Goal: Task Accomplishment & Management: Manage account settings

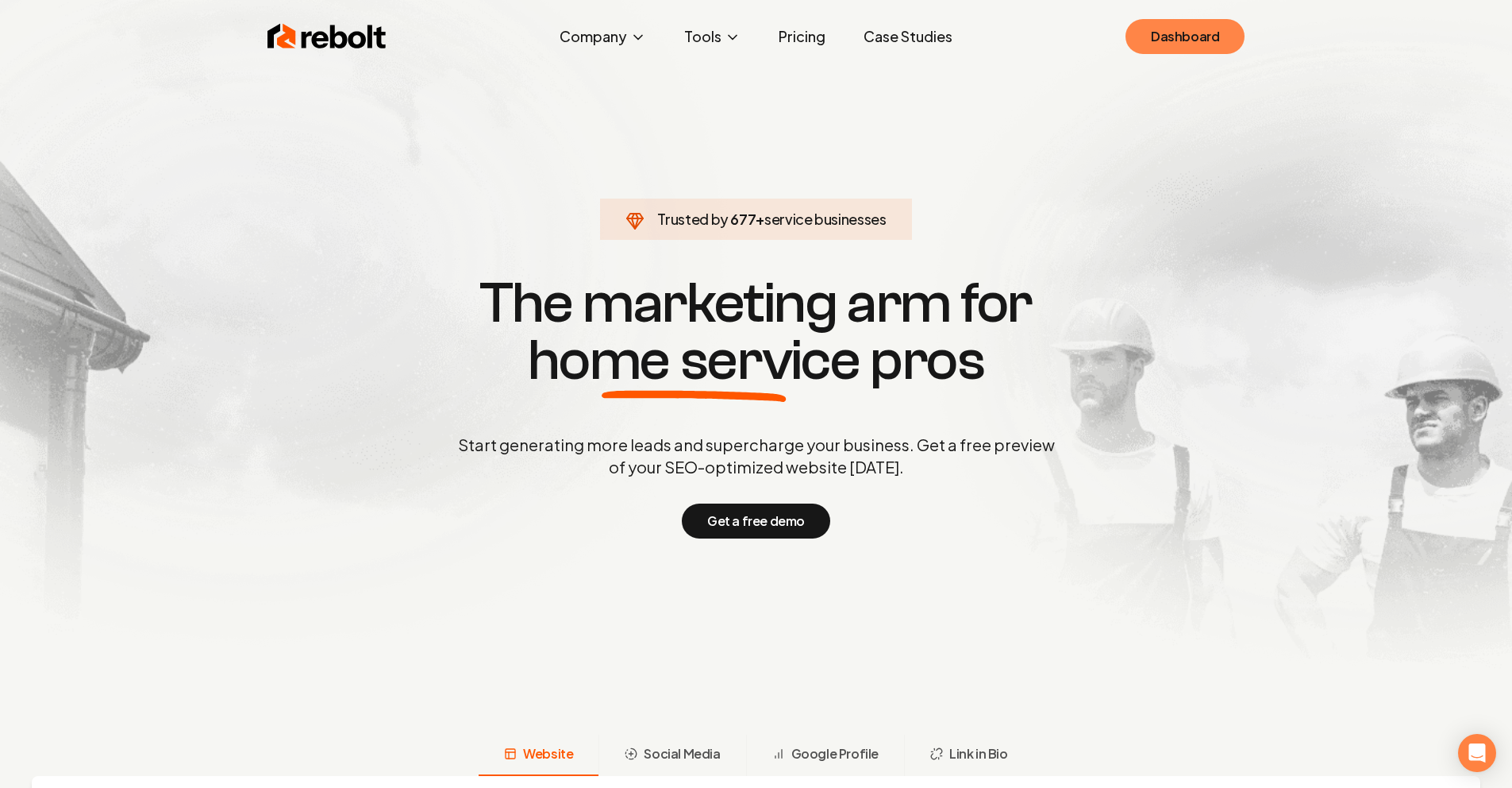
click at [1214, 29] on link "Dashboard" at bounding box center [1185, 36] width 119 height 35
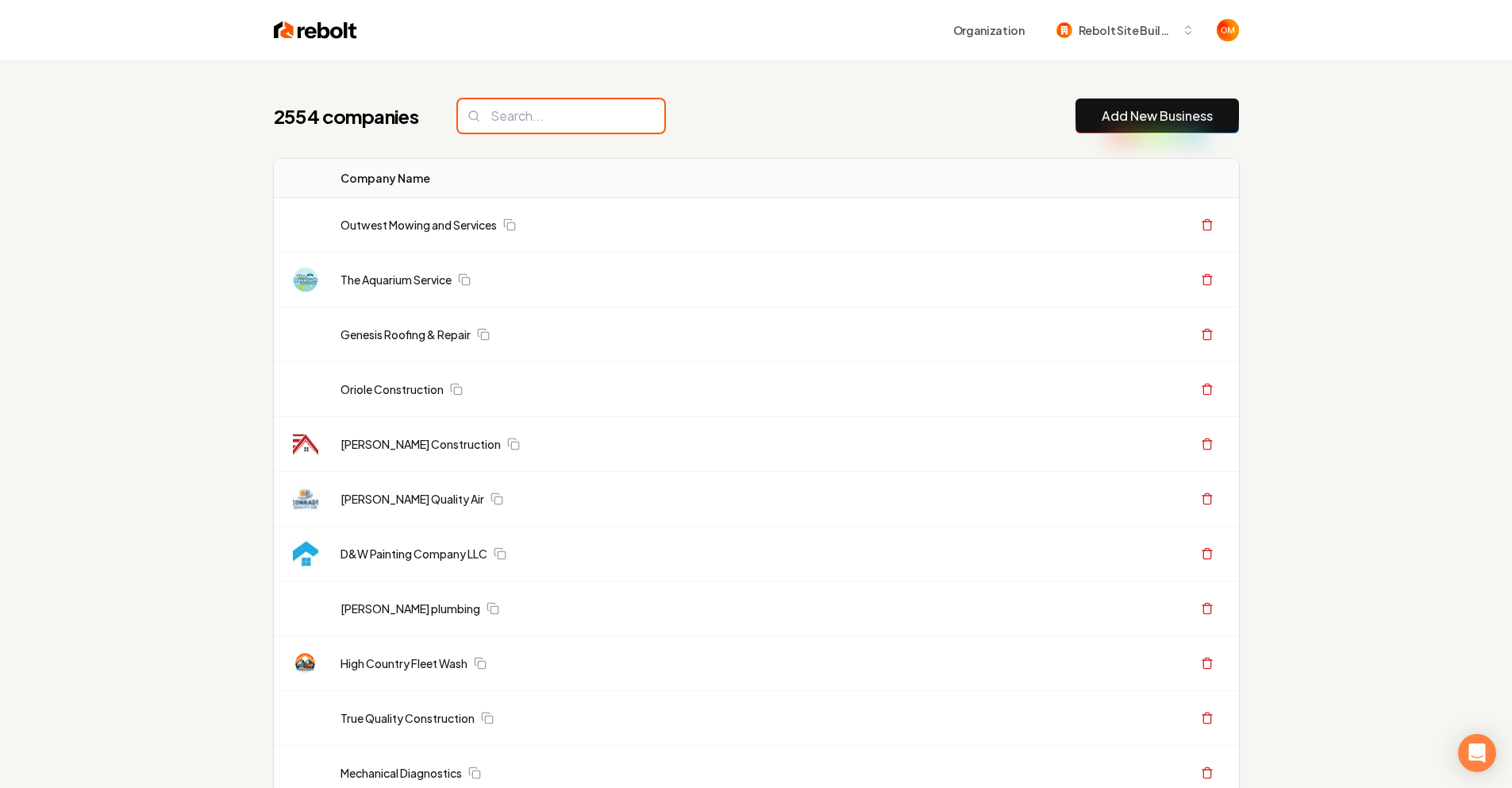
click at [477, 122] on input "search" at bounding box center [561, 116] width 206 height 33
click at [492, 116] on input "search" at bounding box center [561, 116] width 206 height 33
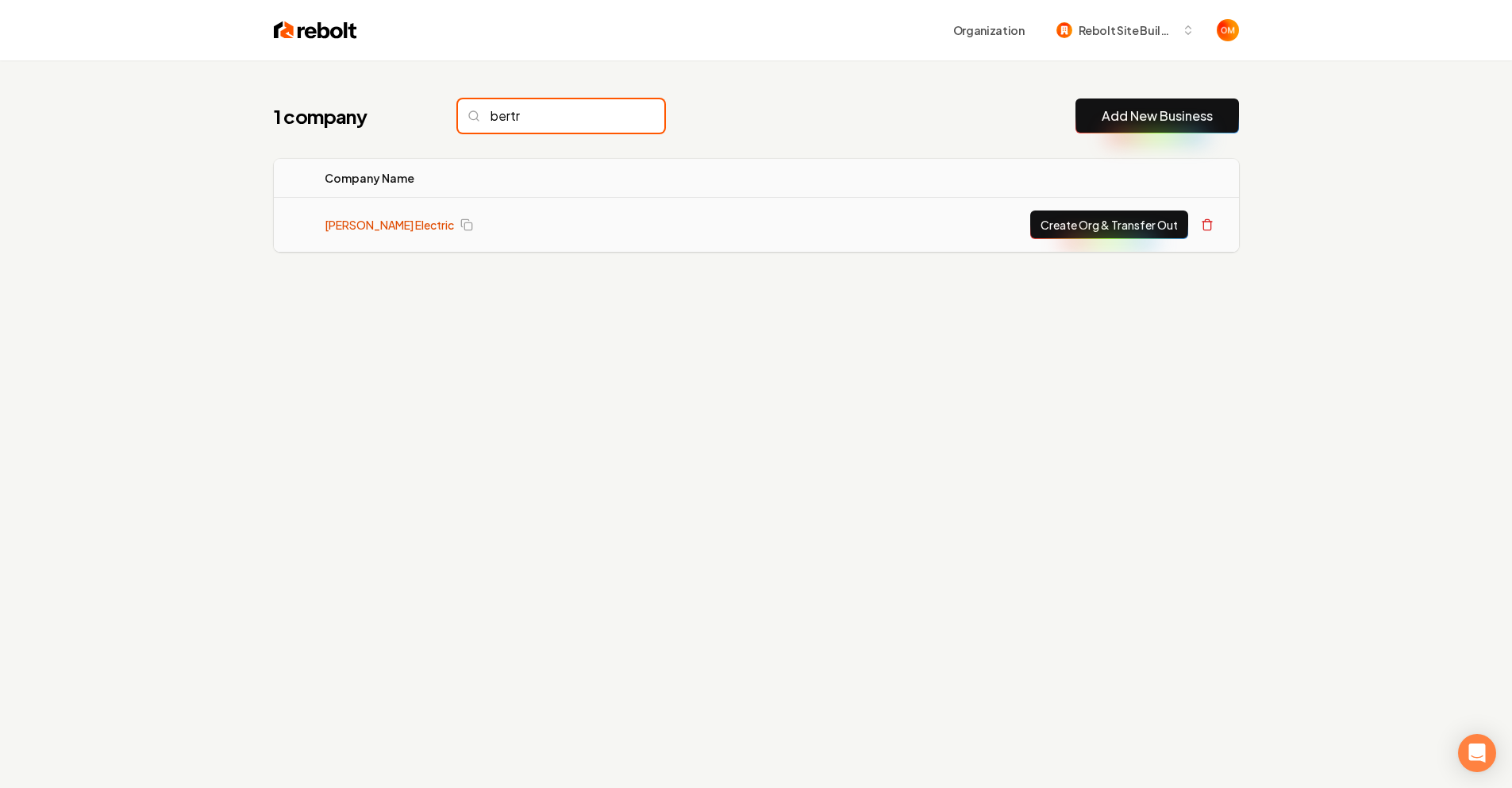
type input "bertr"
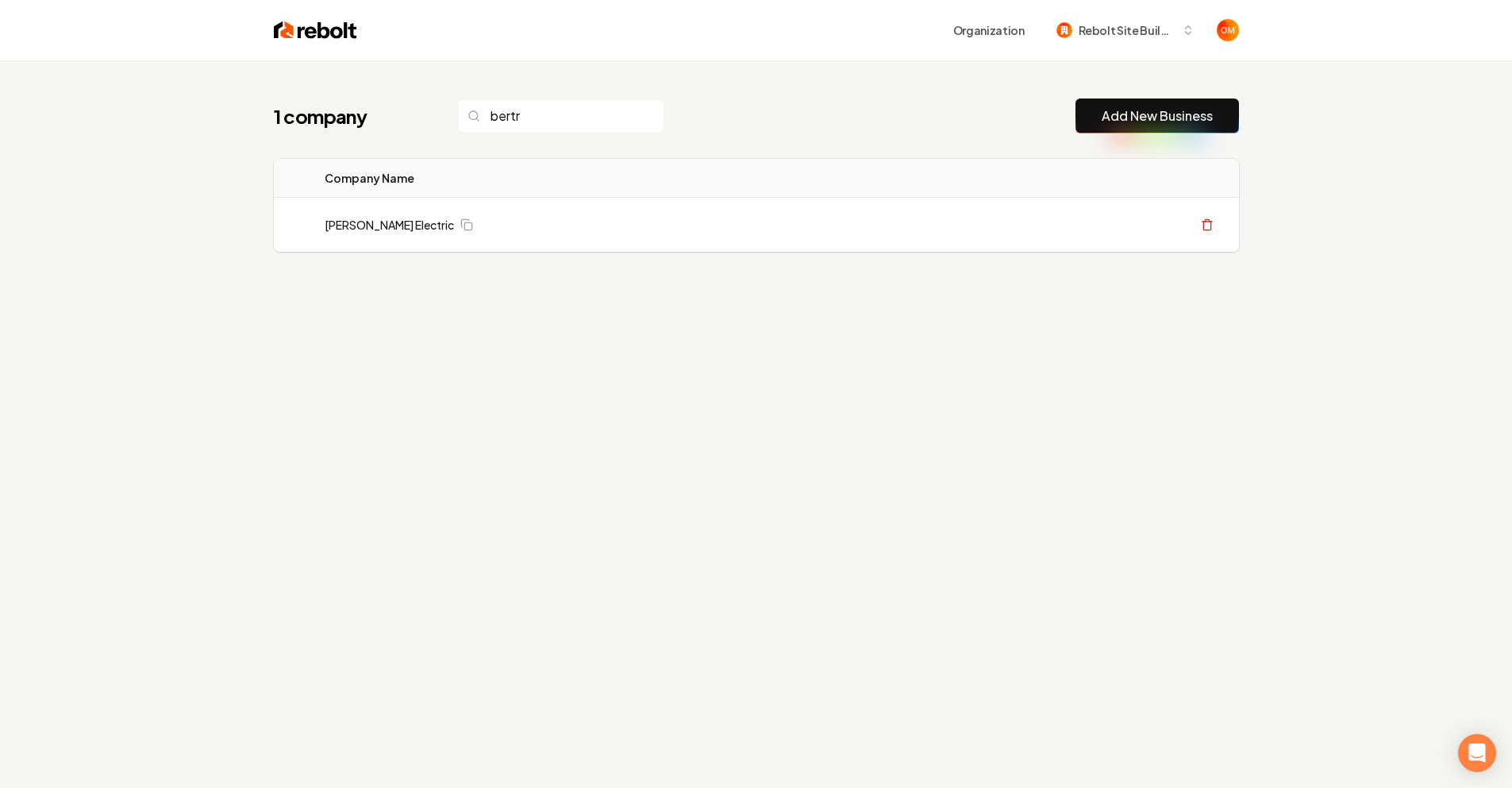
drag, startPoint x: 925, startPoint y: 88, endPoint x: 683, endPoint y: 178, distance: 258.2
click at [925, 88] on div "1 company bertr Add New Business Logo Company Name Actions Bertram Electric Cre…" at bounding box center [756, 206] width 1016 height 293
click at [352, 231] on link "Bertram Electric" at bounding box center [390, 224] width 130 height 16
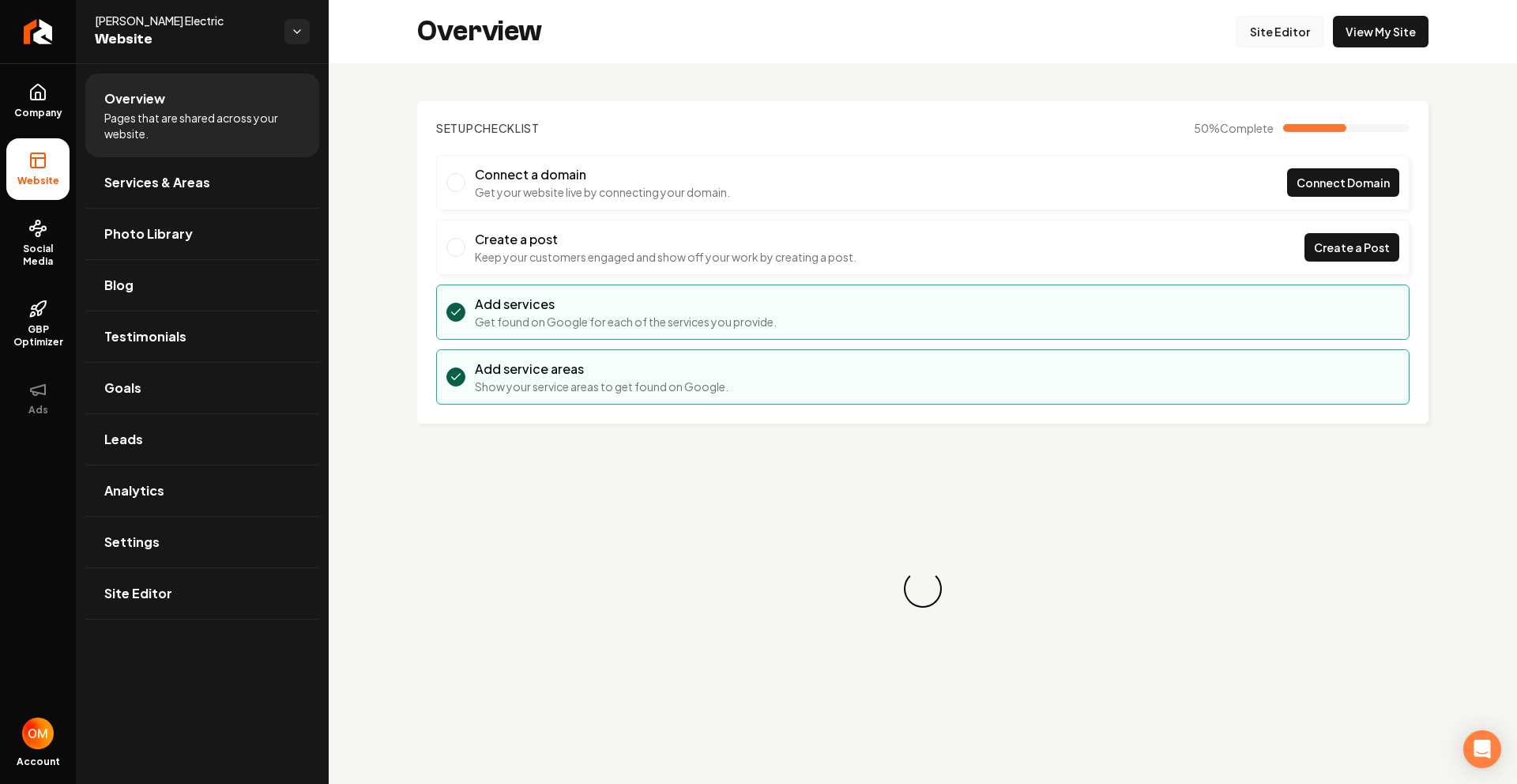
click at [1293, 36] on link "Site Editor" at bounding box center [1281, 32] width 87 height 32
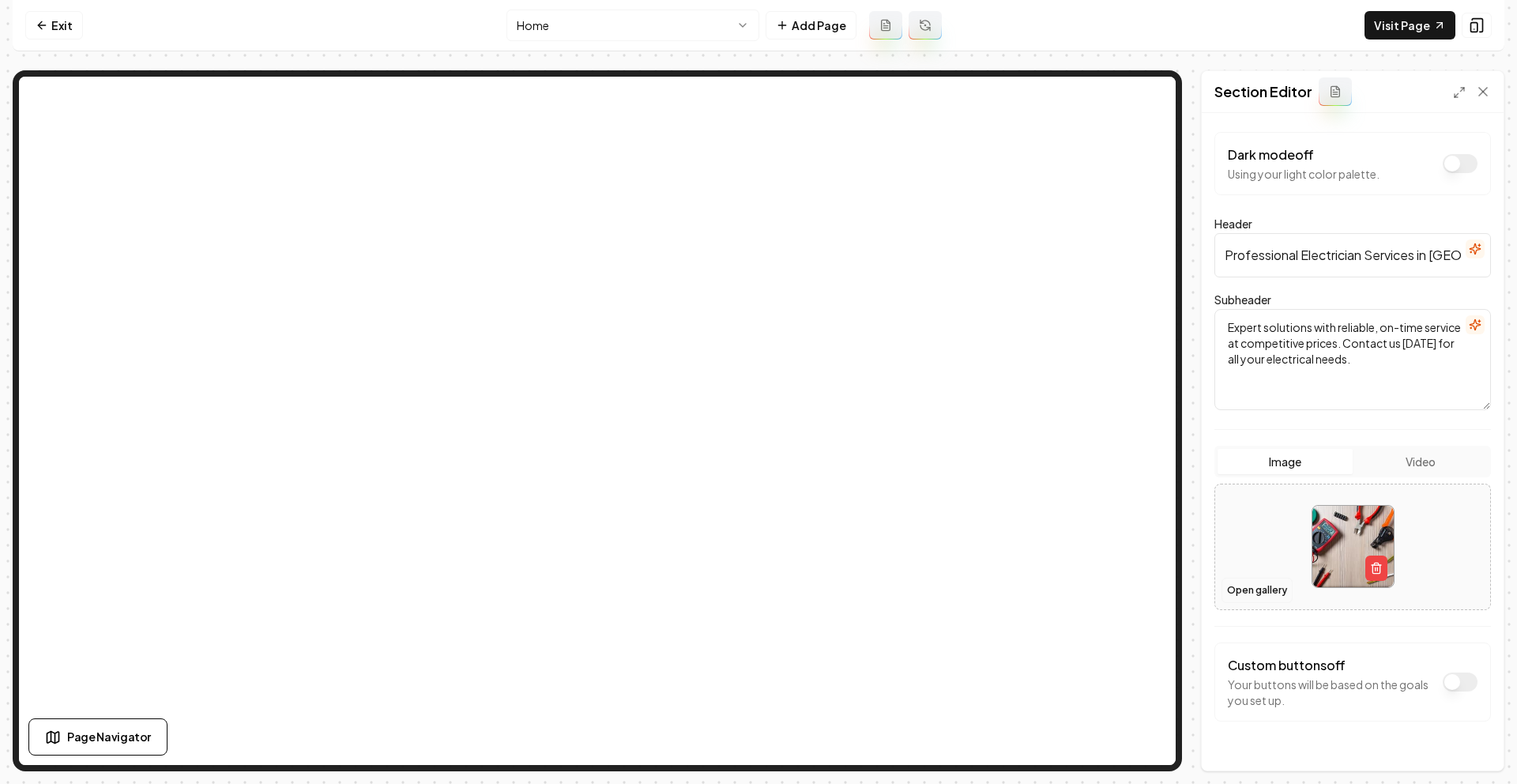
click at [1226, 595] on button "Open gallery" at bounding box center [1258, 589] width 71 height 25
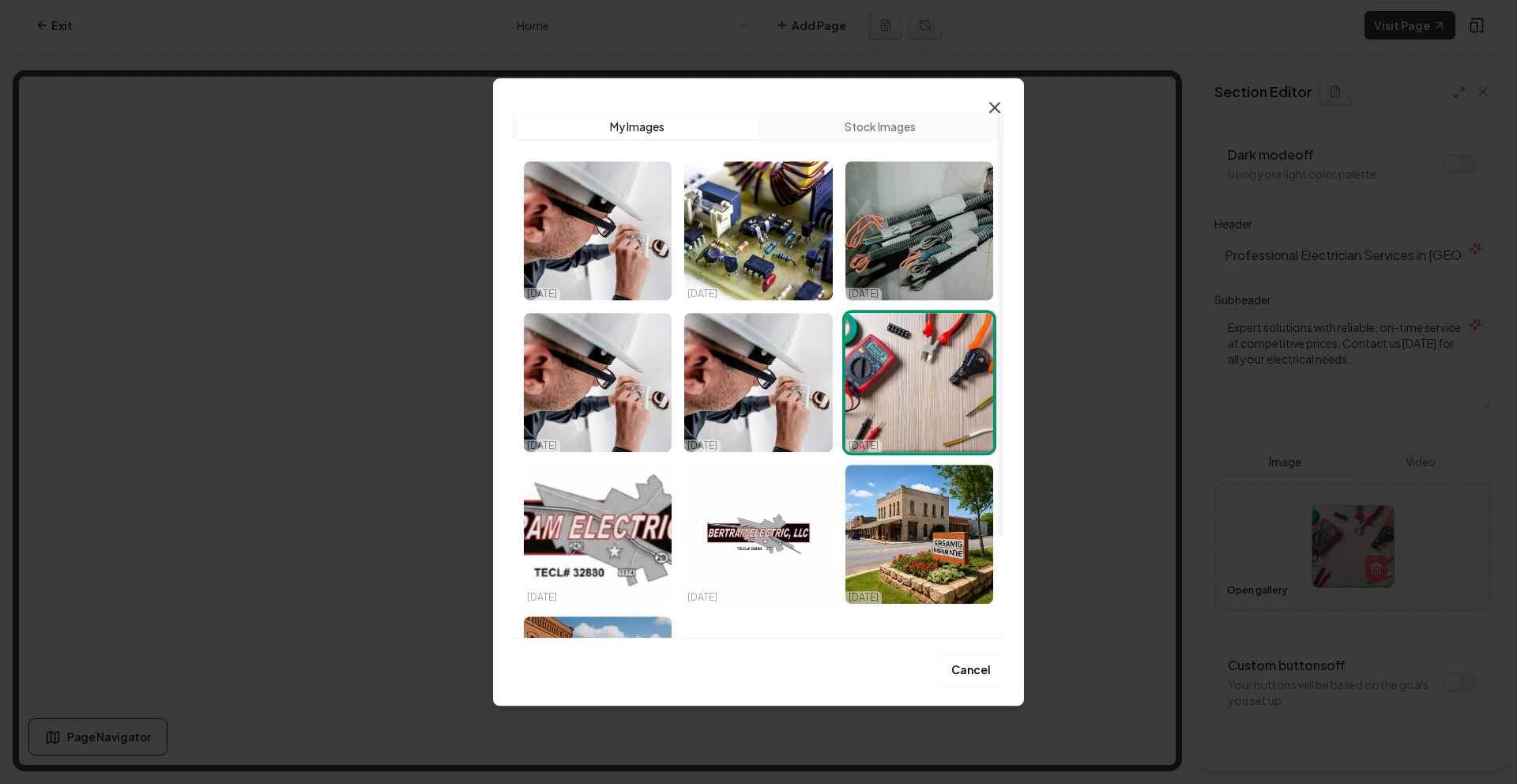
click at [994, 112] on icon "button" at bounding box center [995, 107] width 19 height 19
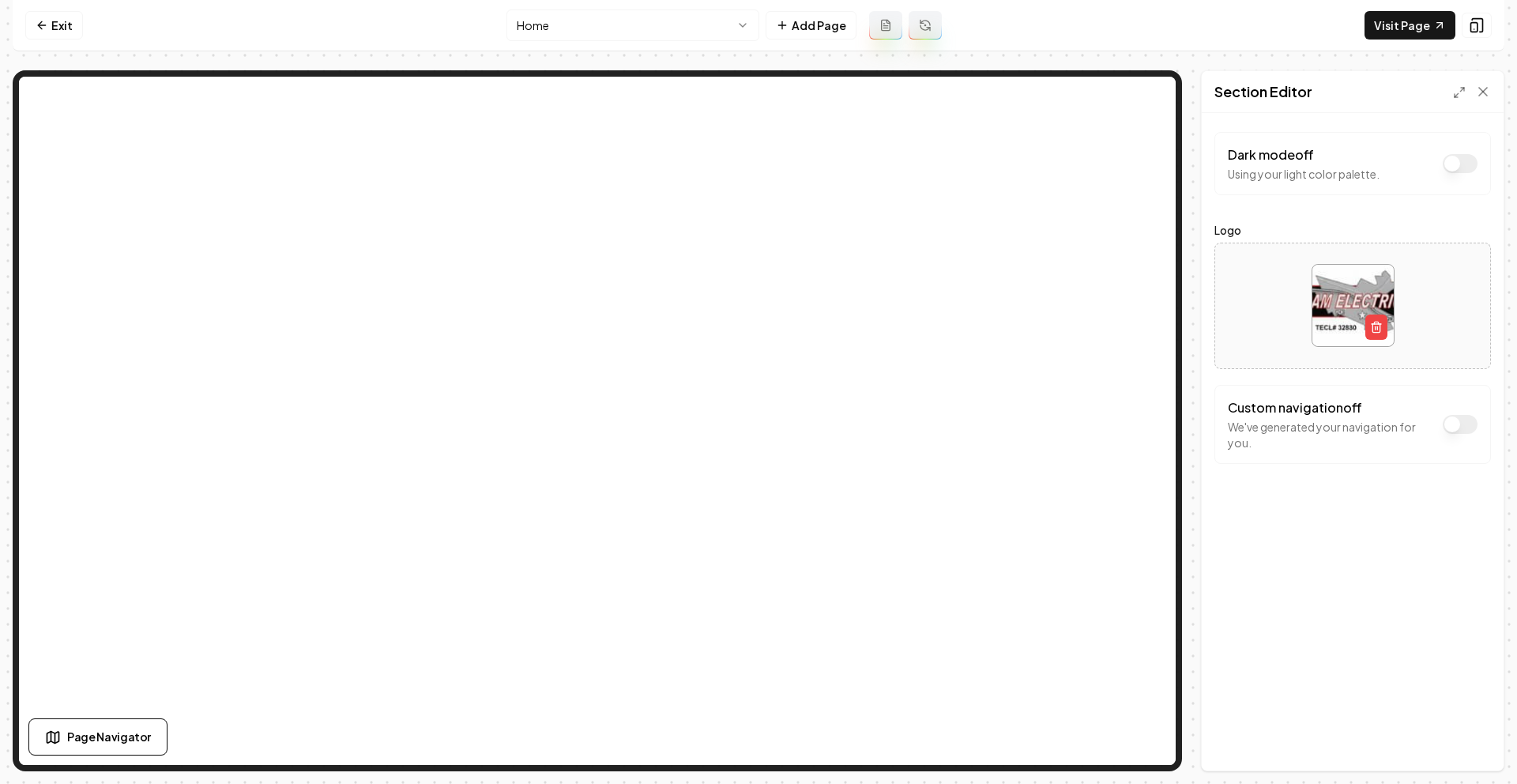
click at [1354, 305] on img at bounding box center [1353, 306] width 81 height 81
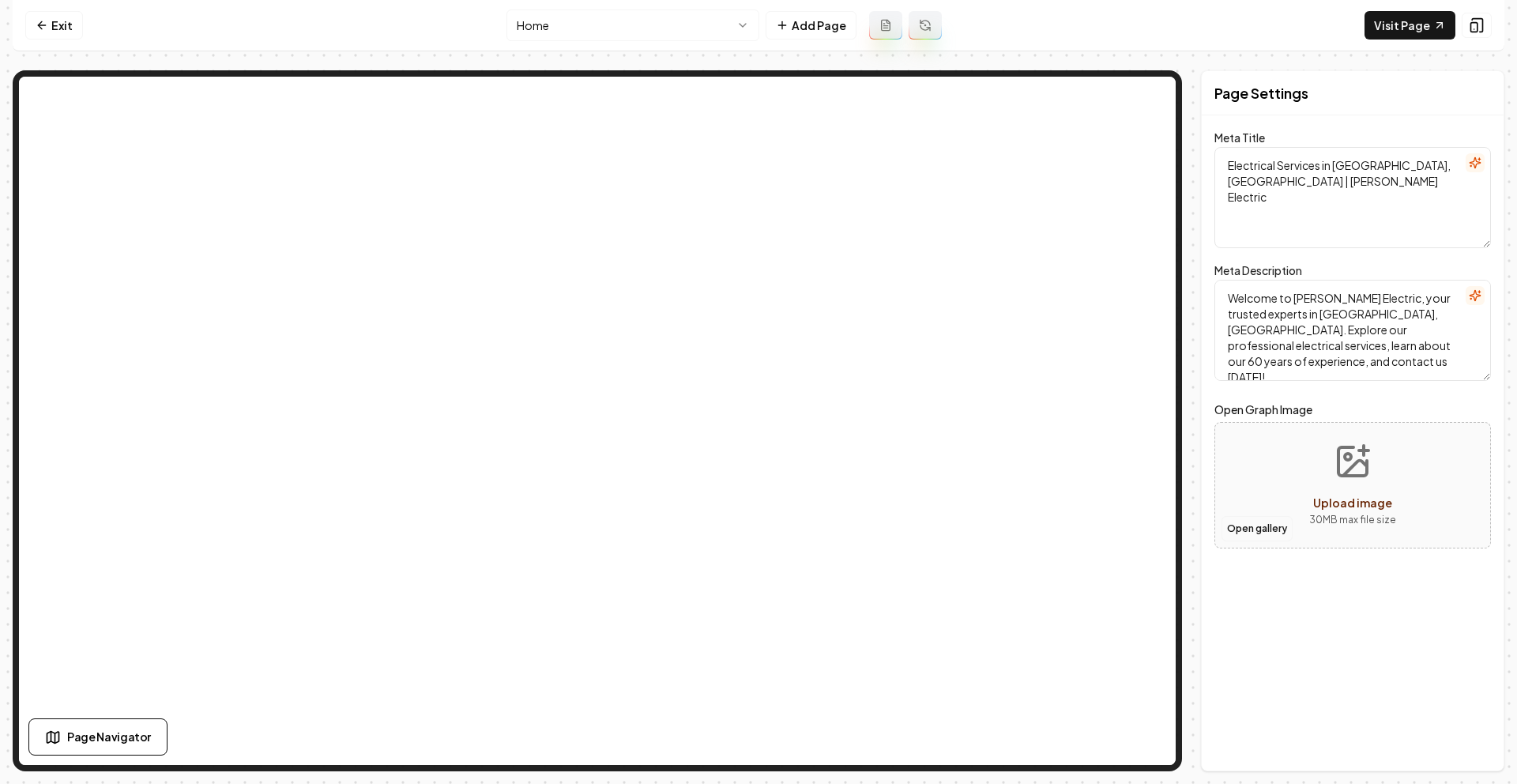
click at [1258, 539] on button "Open gallery" at bounding box center [1258, 528] width 71 height 25
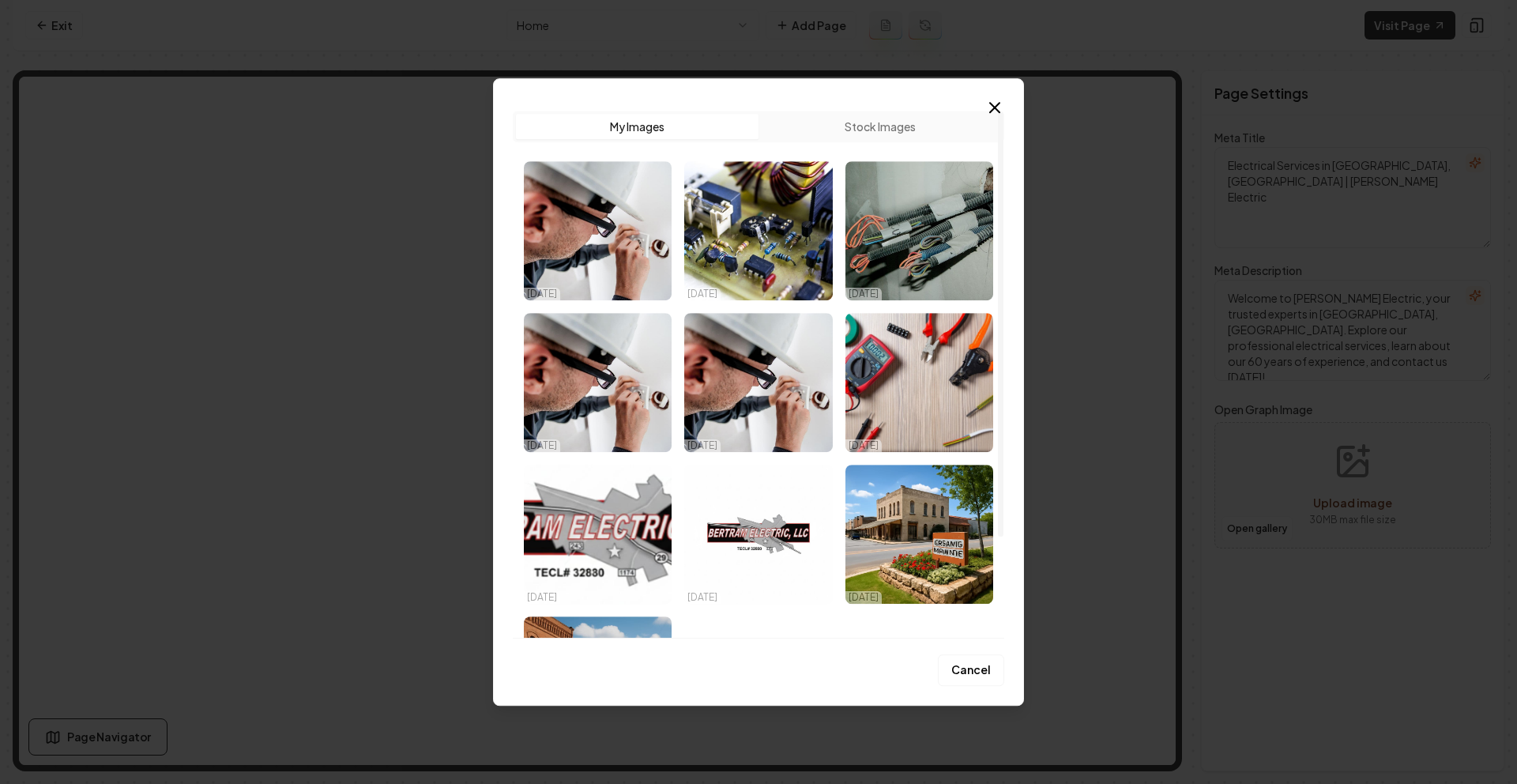
drag, startPoint x: 1191, startPoint y: 353, endPoint x: 1180, endPoint y: 353, distance: 11.0
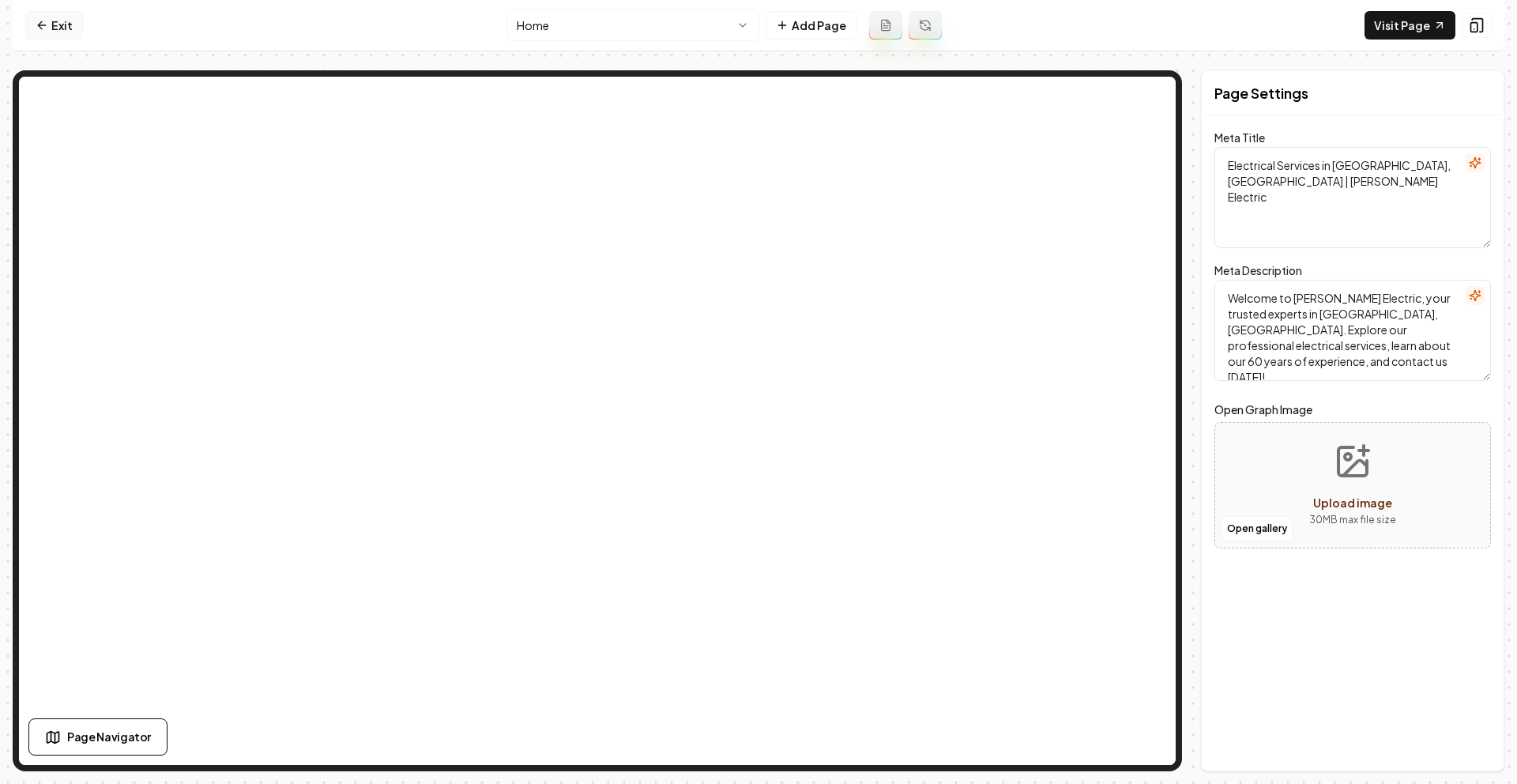
click at [72, 31] on link "Exit" at bounding box center [54, 25] width 58 height 29
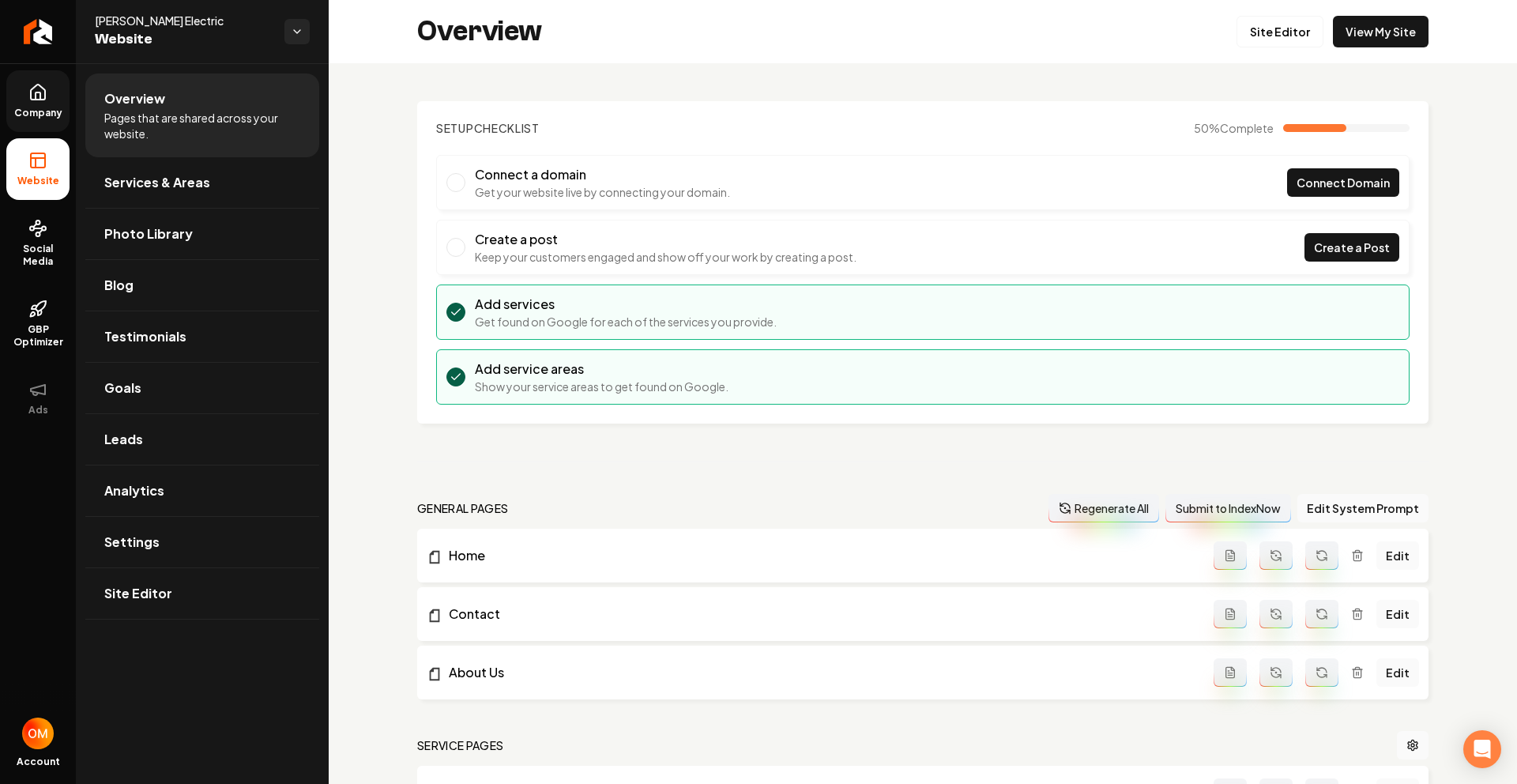
click at [61, 112] on span "Company" at bounding box center [38, 112] width 61 height 13
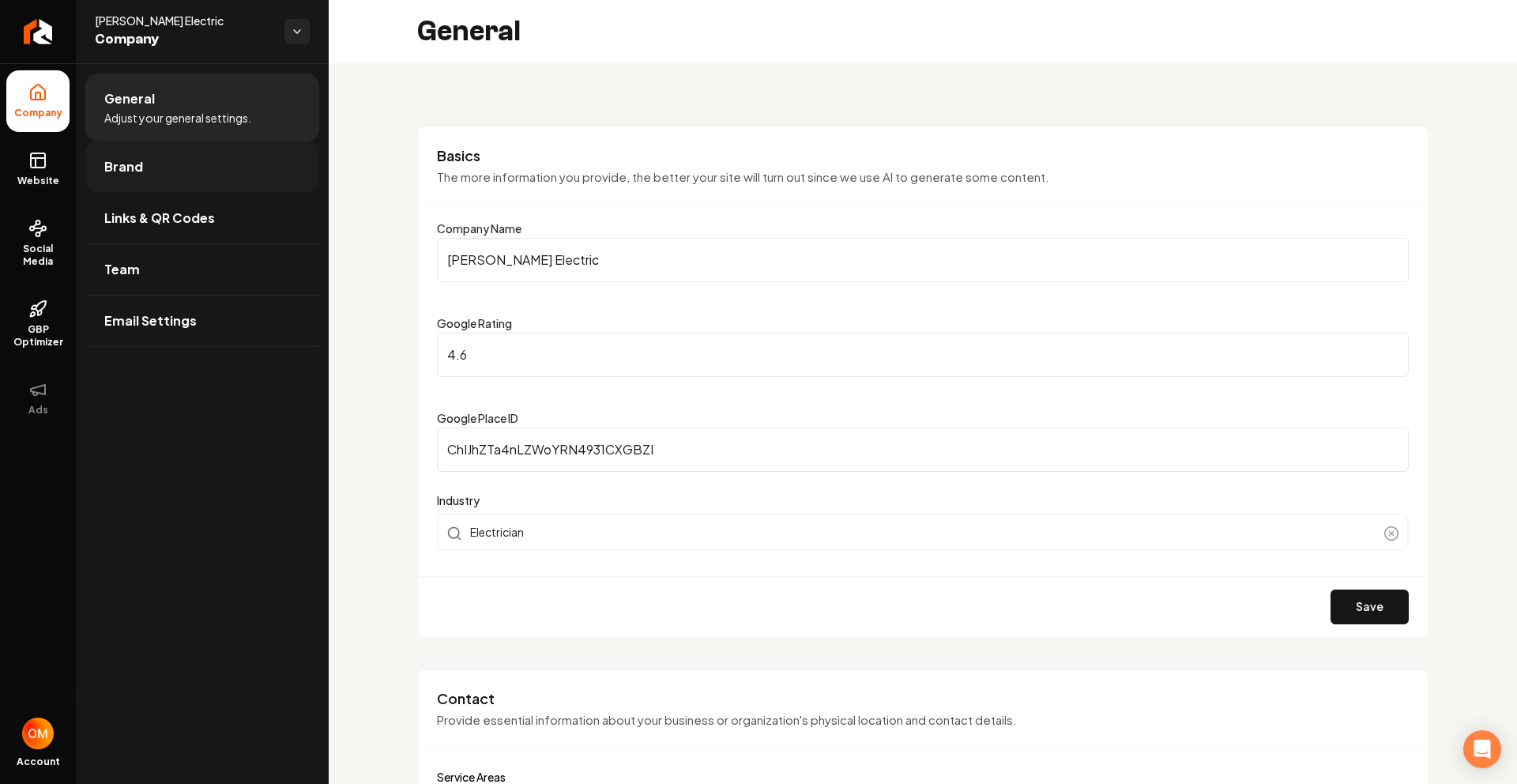
click at [162, 162] on link "Brand" at bounding box center [203, 166] width 234 height 51
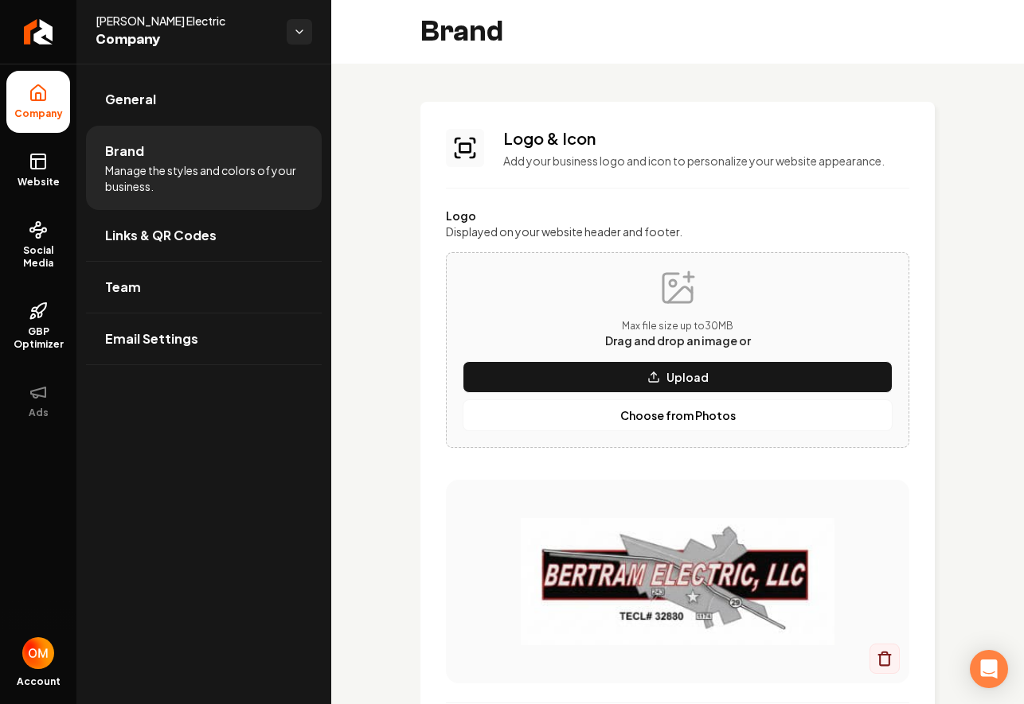
click at [622, 578] on img "Main content area" at bounding box center [678, 581] width 400 height 127
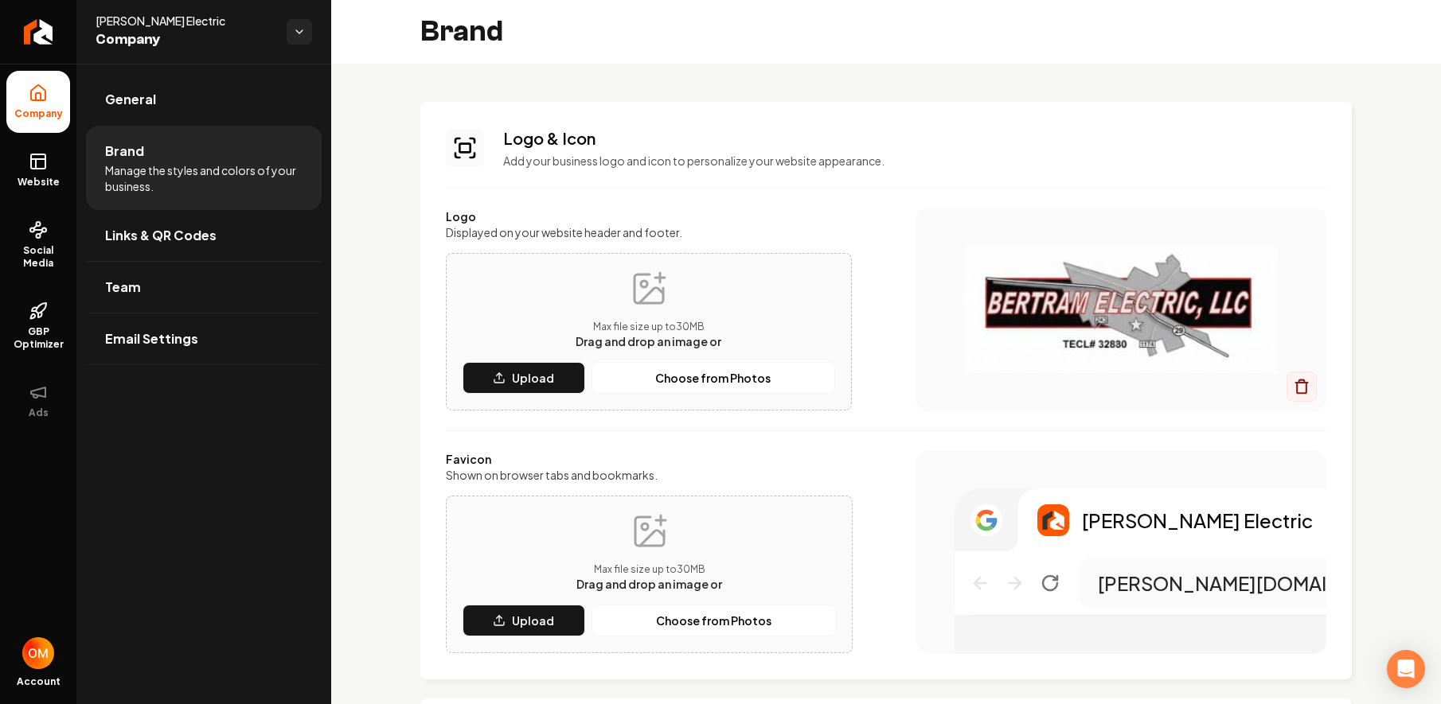
drag, startPoint x: 1062, startPoint y: 305, endPoint x: 873, endPoint y: 320, distance: 189.3
click at [1061, 305] on img "Main content area" at bounding box center [1120, 309] width 347 height 127
click at [542, 374] on p "Upload" at bounding box center [533, 378] width 42 height 16
click at [688, 375] on p "Choose from Photos" at bounding box center [712, 378] width 115 height 16
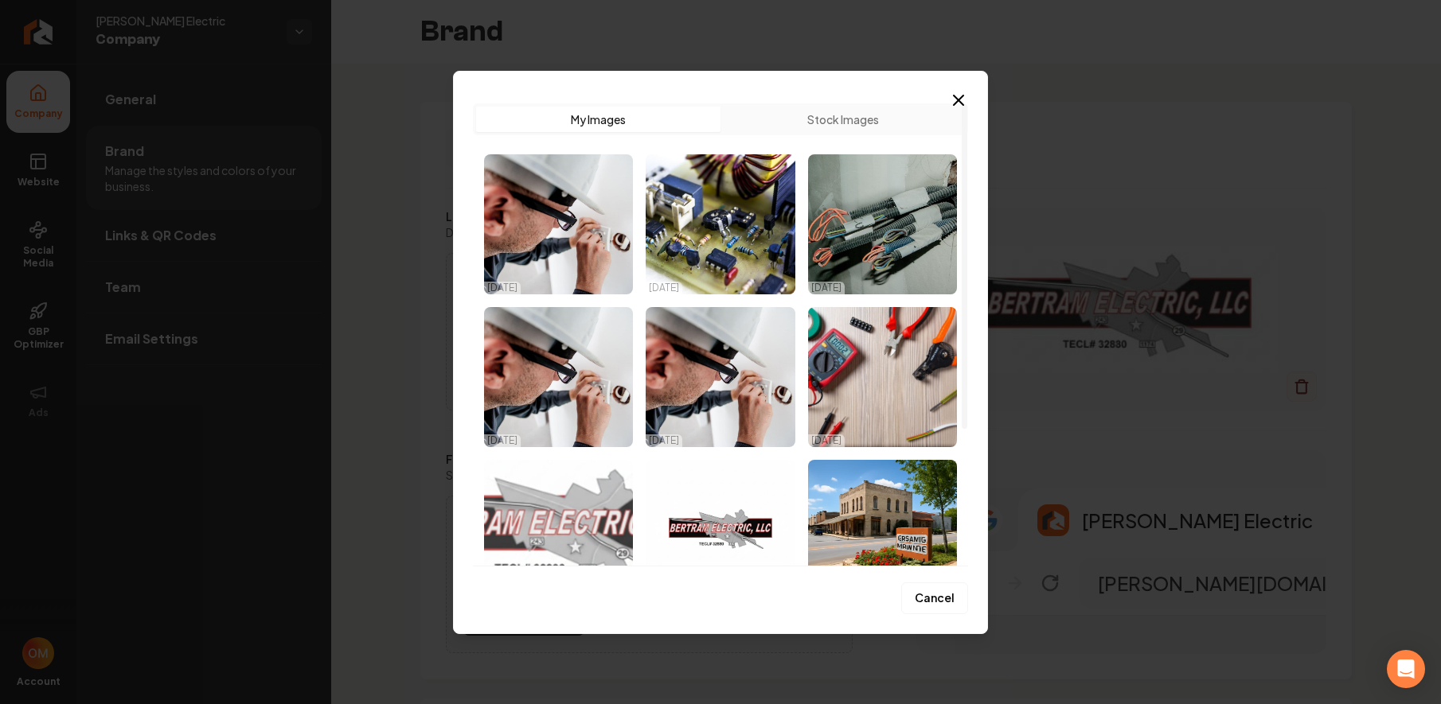
click at [556, 480] on img "Select image image_68ddc30a5c7cd75eb8b50b69.png" at bounding box center [558, 530] width 149 height 140
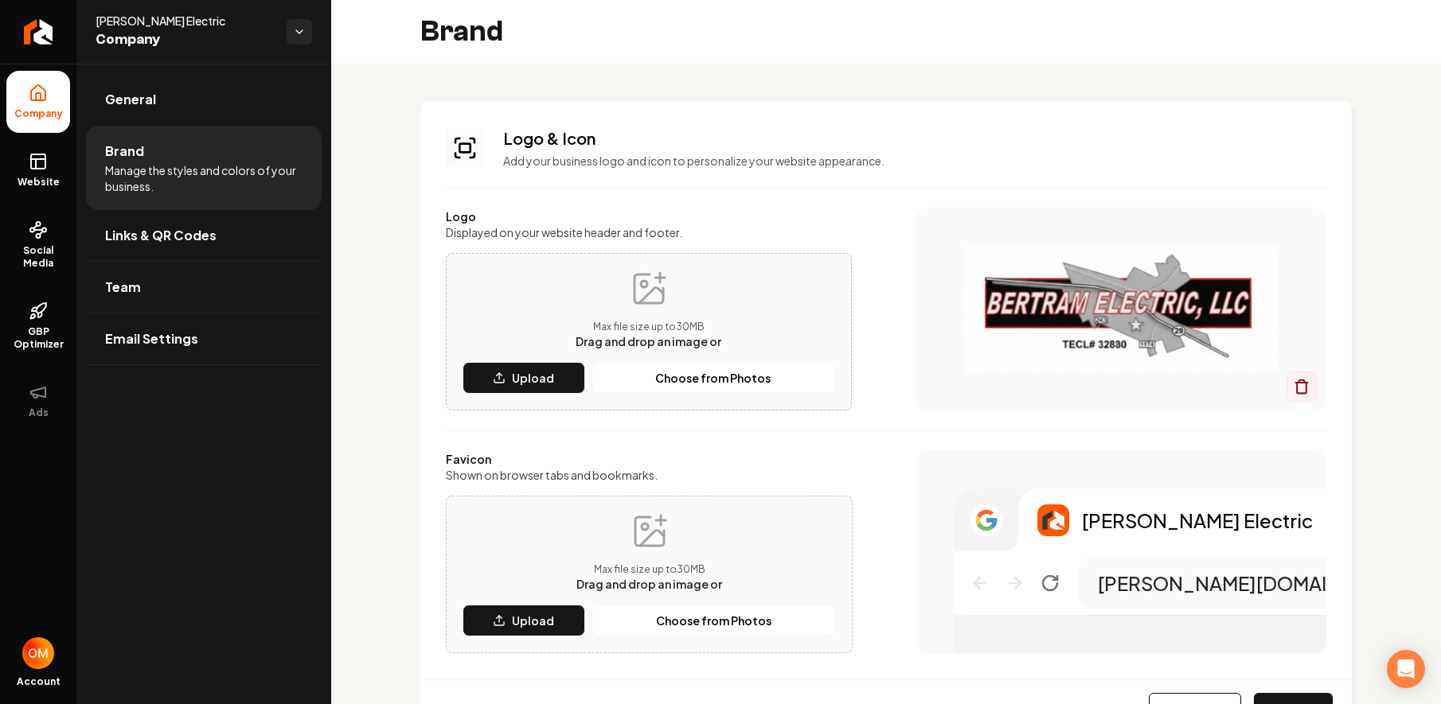
click at [1269, 695] on button "Save" at bounding box center [1293, 710] width 79 height 35
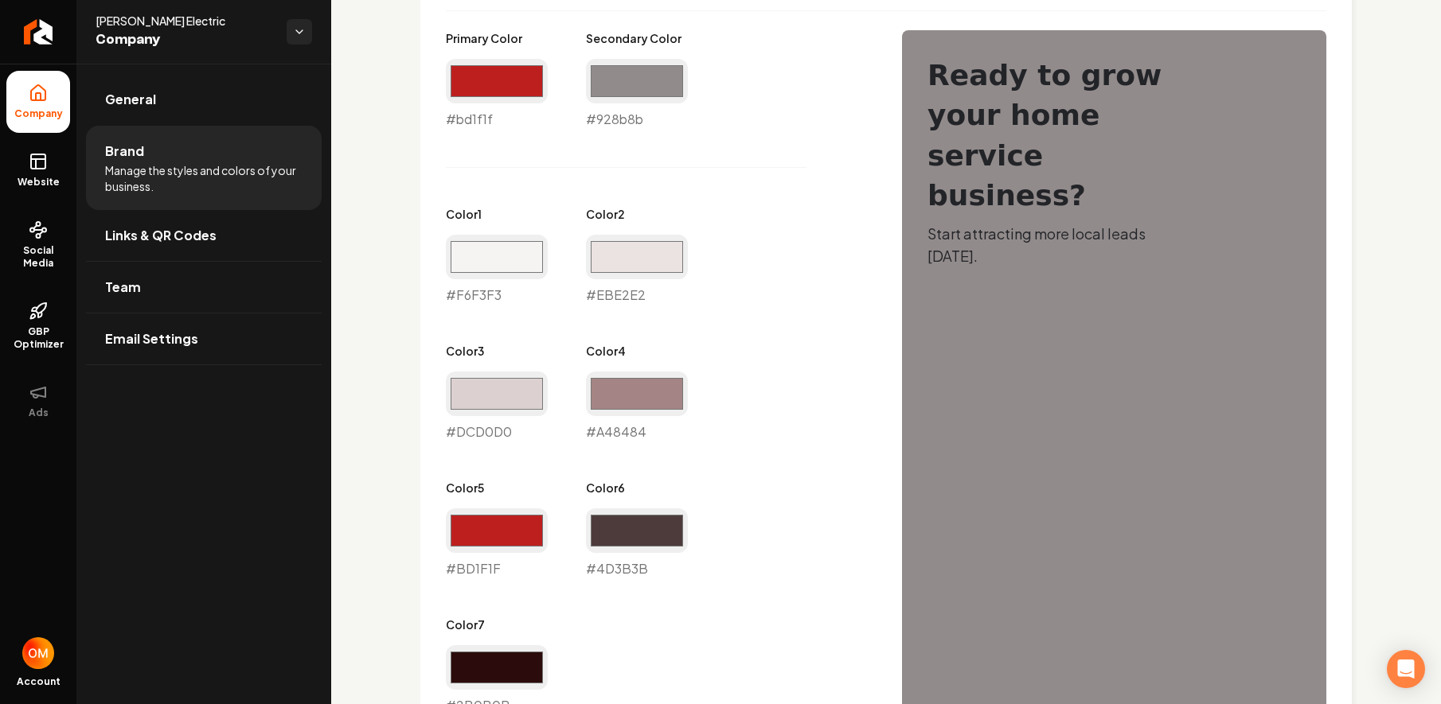
scroll to position [774, 0]
click at [629, 516] on input "#4d3b3b" at bounding box center [637, 531] width 102 height 45
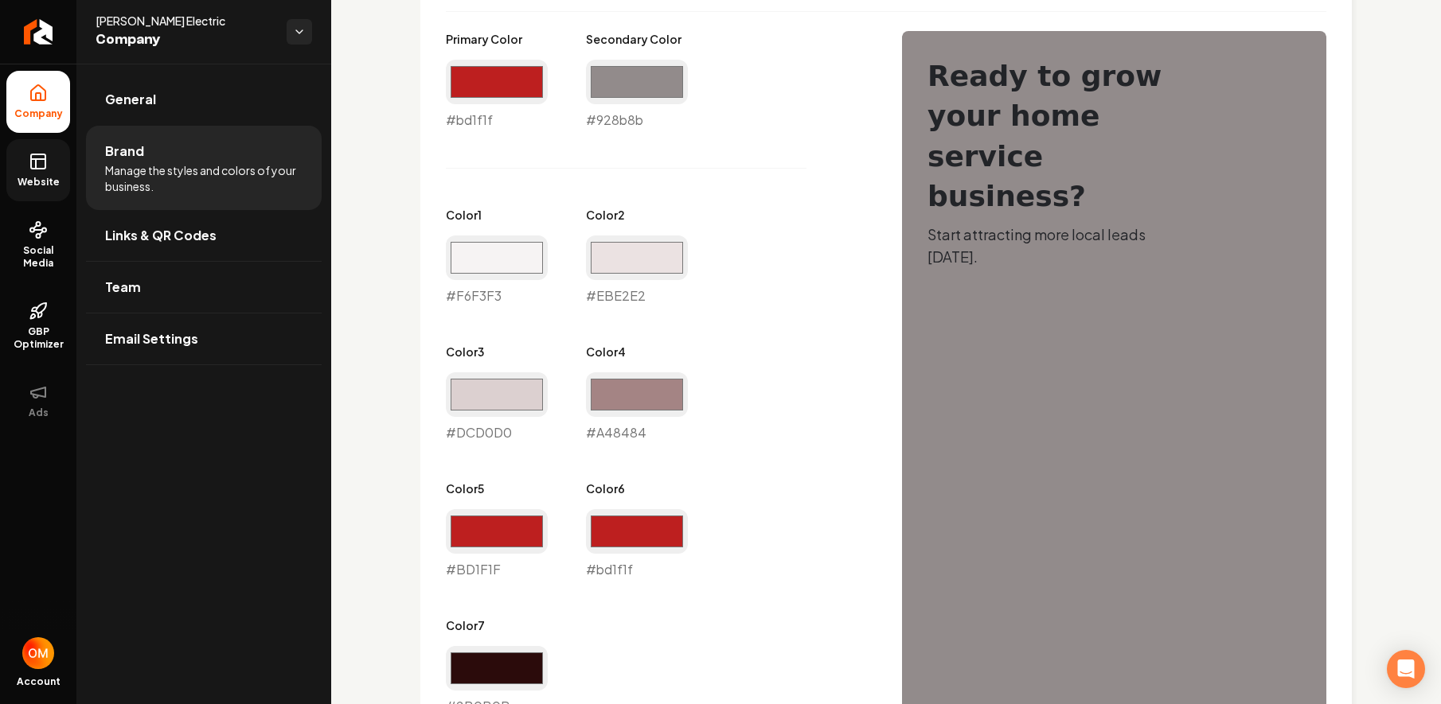
type input "#bd1f1f"
click at [40, 166] on icon at bounding box center [38, 161] width 19 height 19
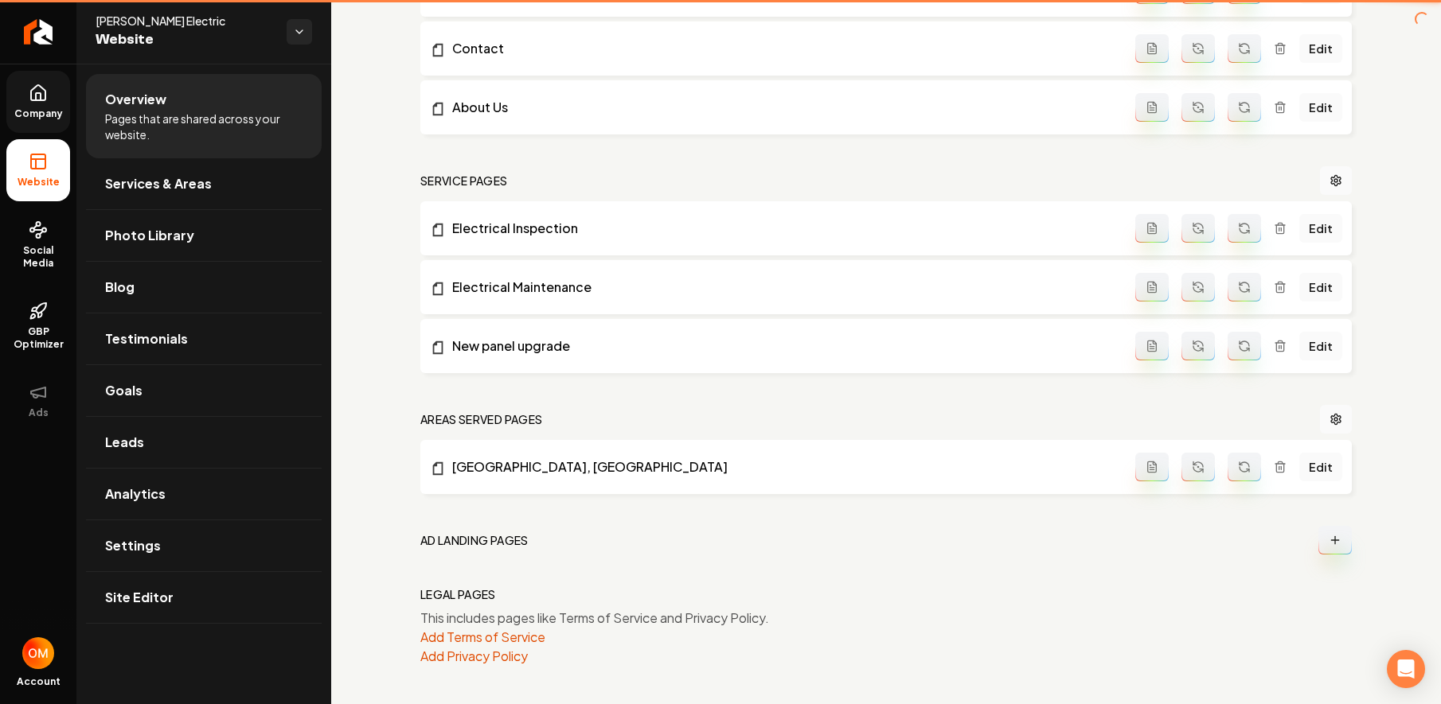
scroll to position [570, 0]
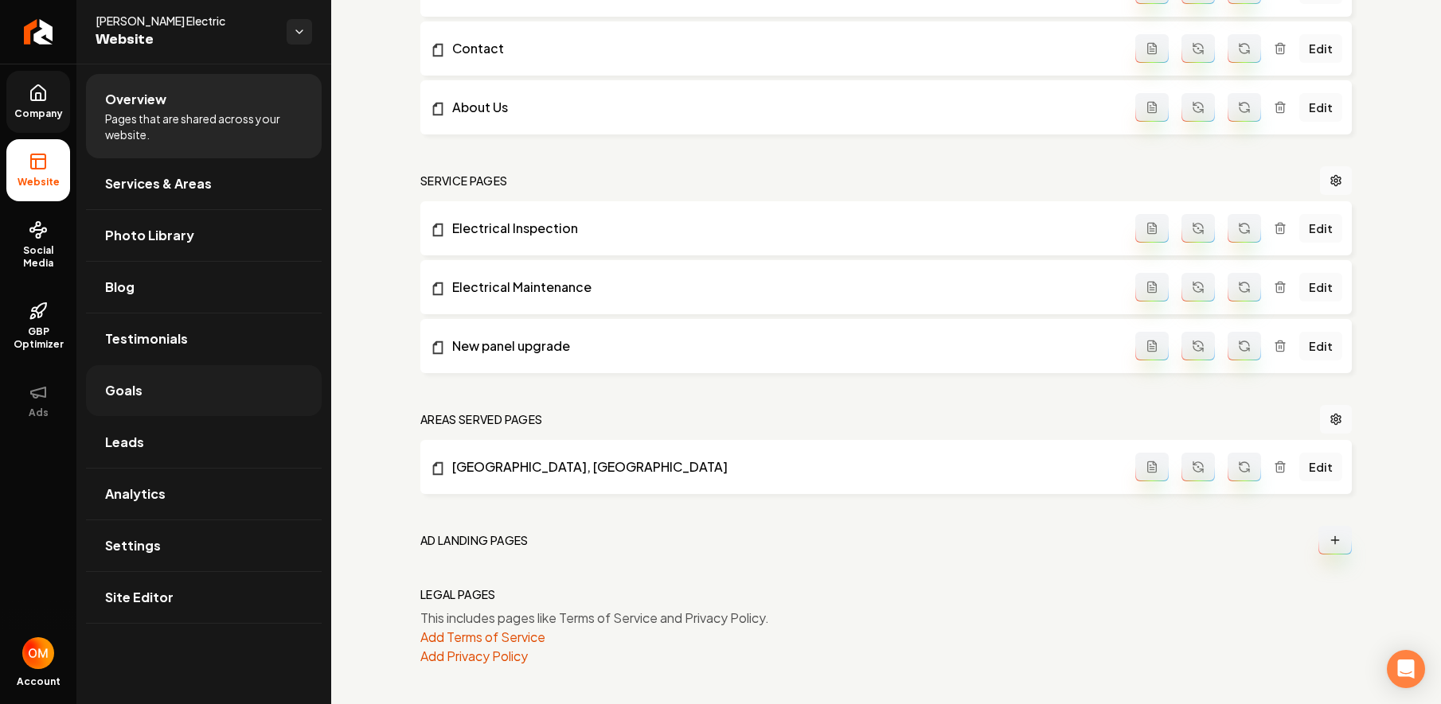
click at [163, 405] on link "Goals" at bounding box center [204, 390] width 236 height 51
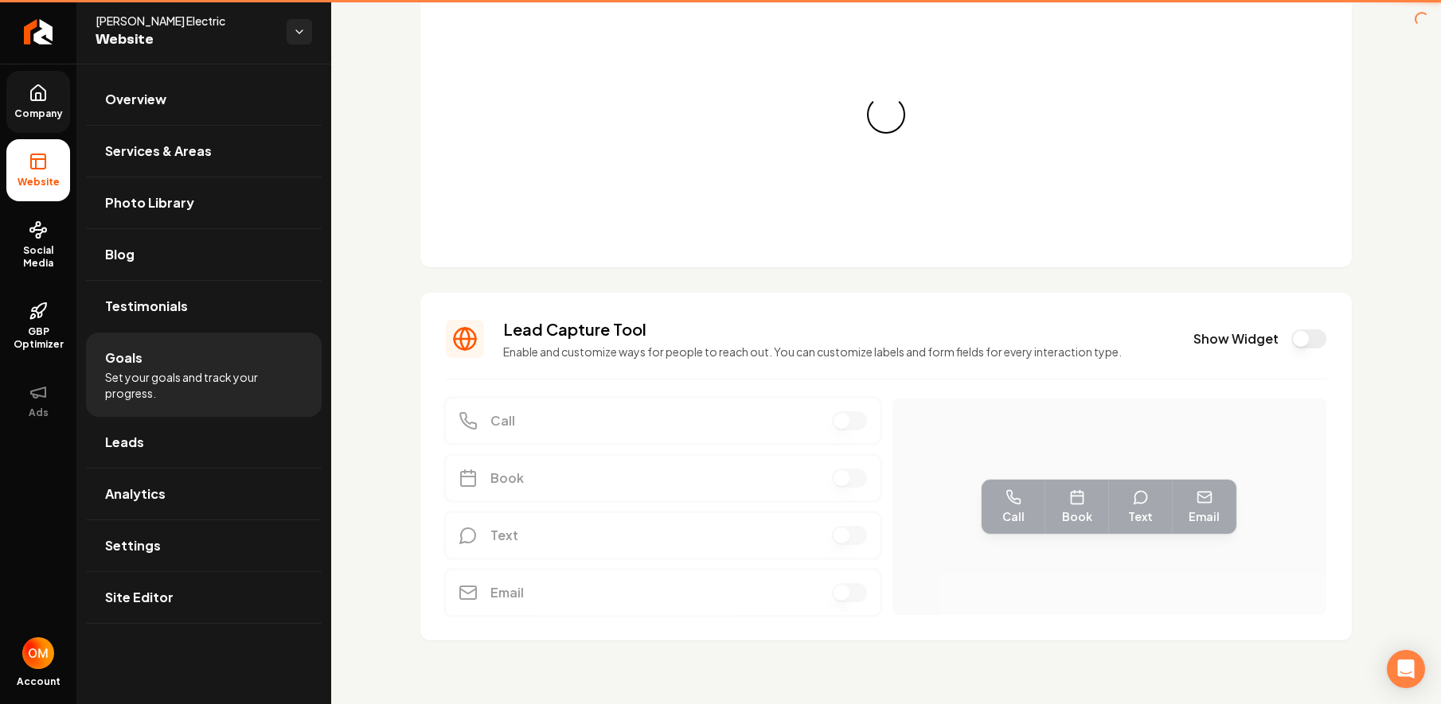
scroll to position [84, 0]
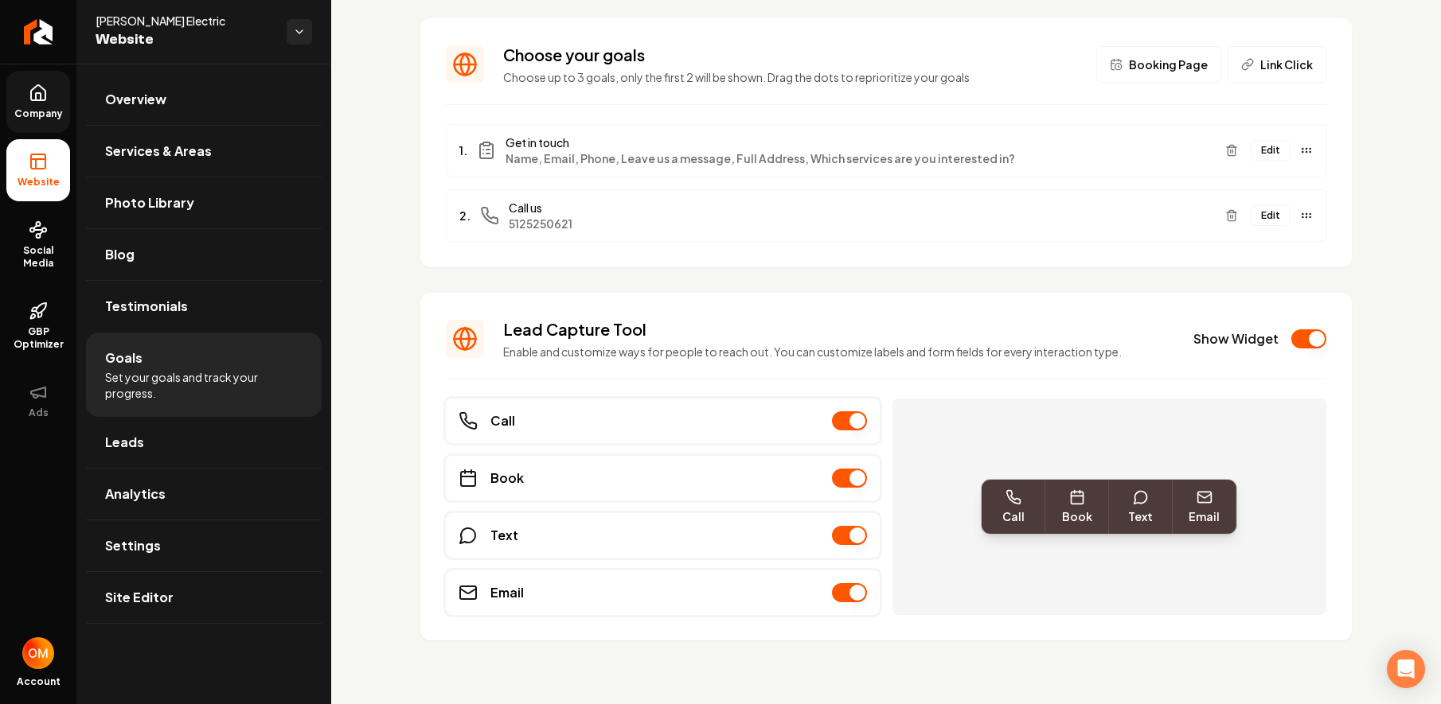
click at [26, 111] on span "Company" at bounding box center [38, 113] width 61 height 13
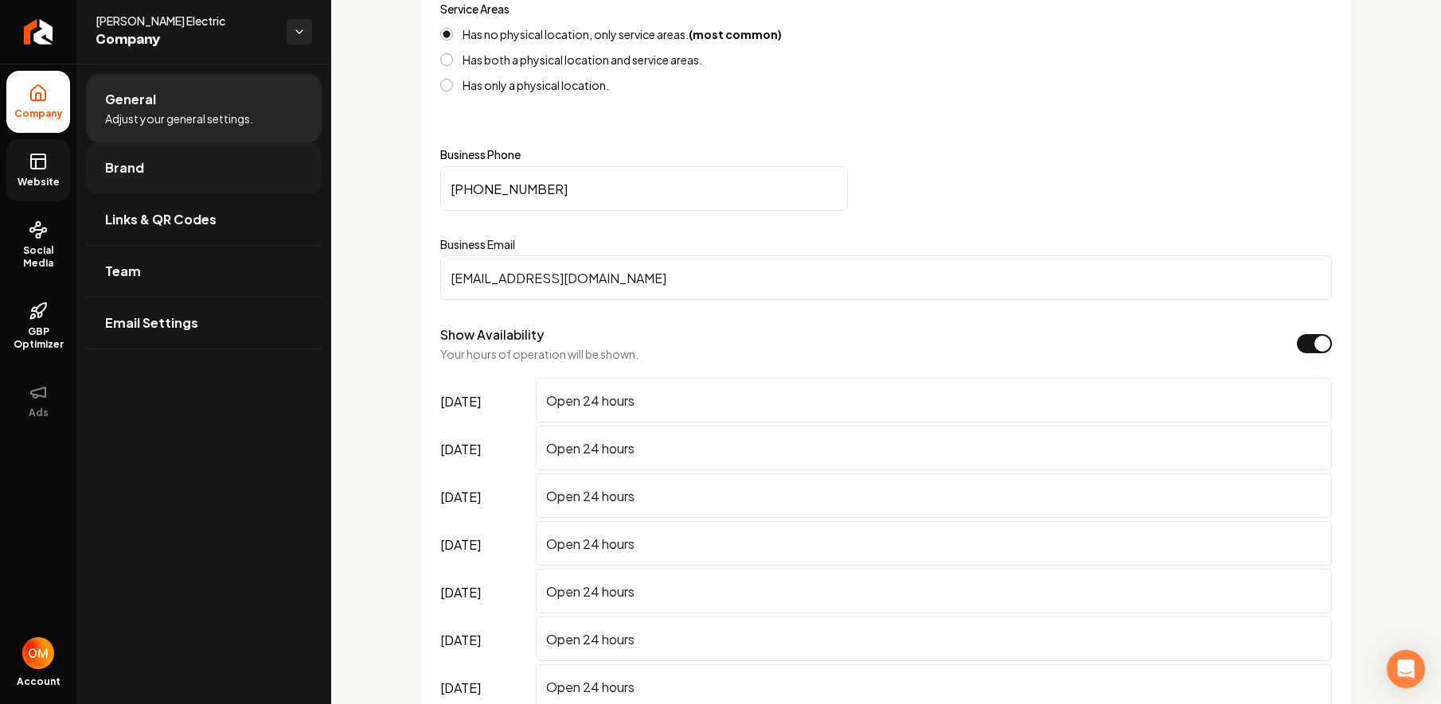
click at [150, 158] on link "Brand" at bounding box center [204, 167] width 236 height 51
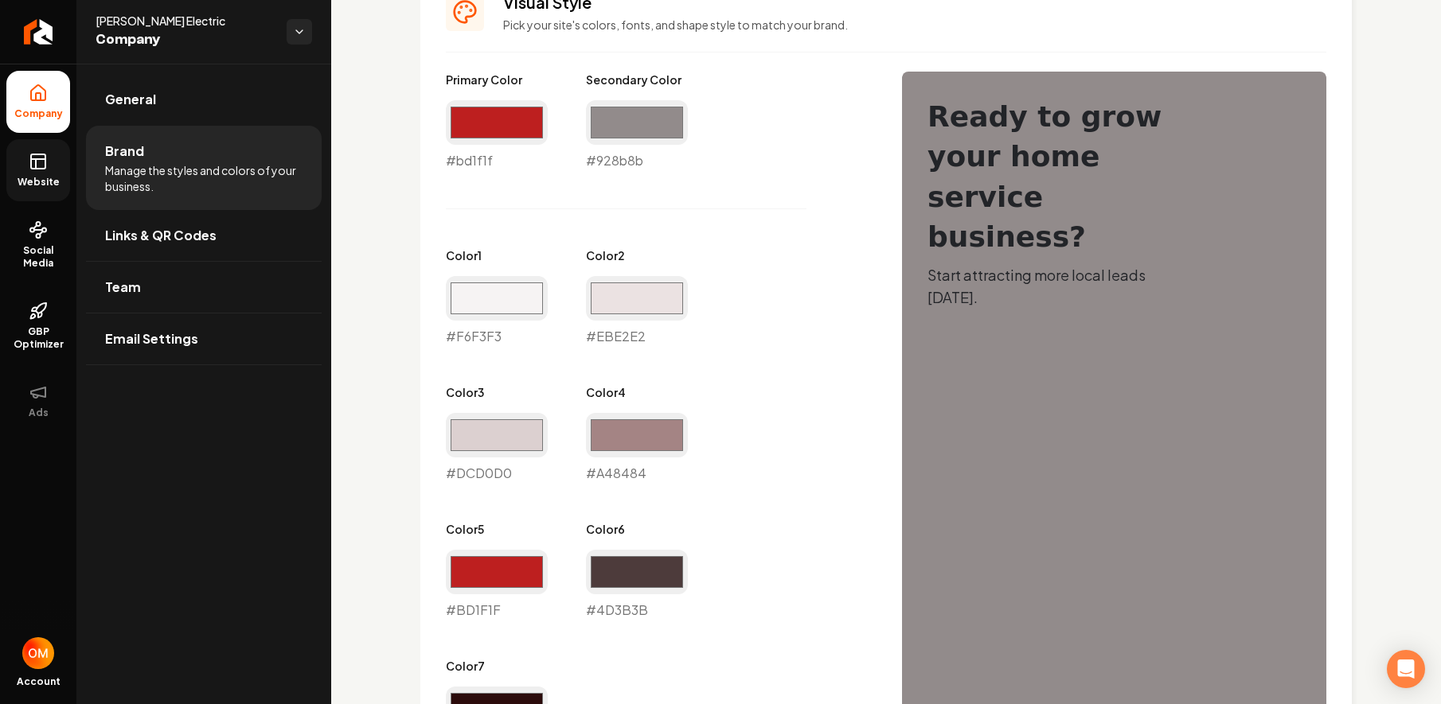
scroll to position [735, 0]
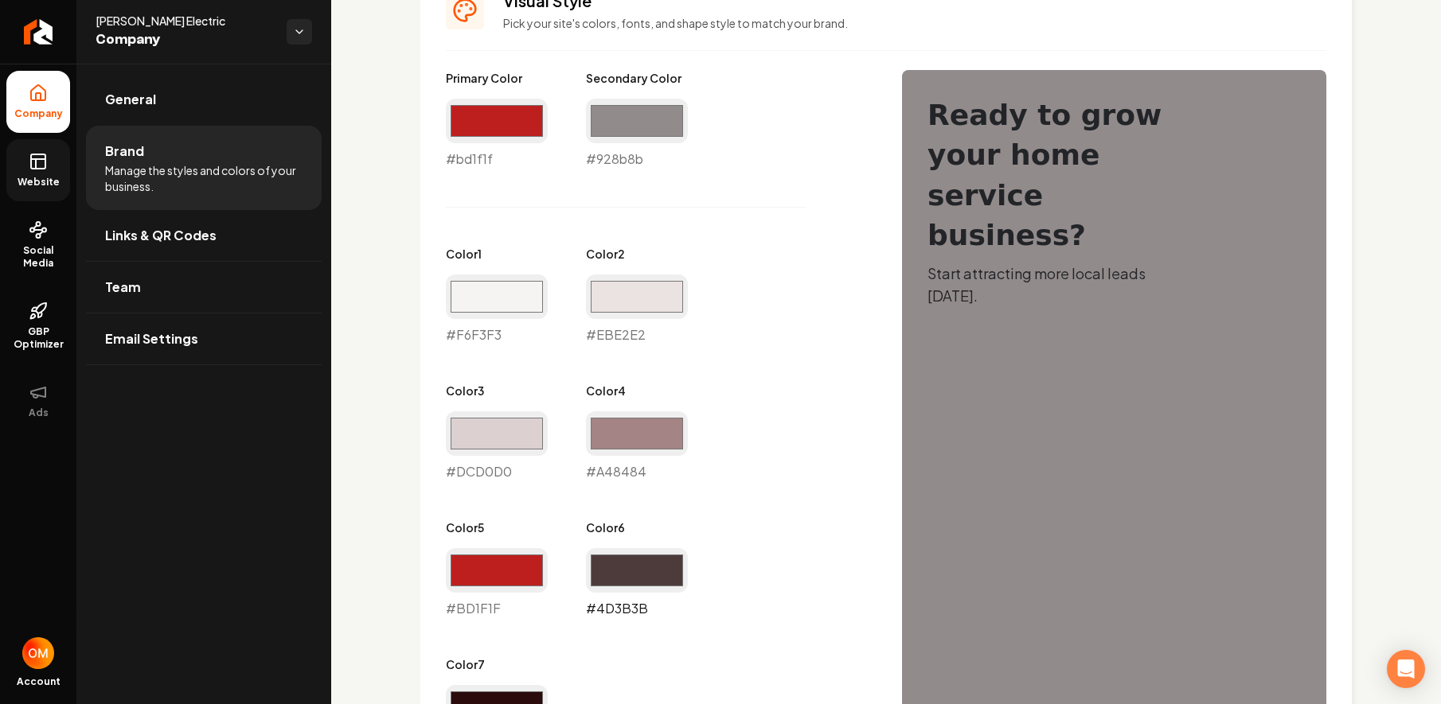
click at [633, 576] on input "#4d3b3b" at bounding box center [637, 570] width 102 height 45
type input "#000000"
click at [828, 341] on div "Primary Color #bd1f1f #bd1f1f Secondary Color #928b8b #928b8b Color 1 #f6f3f3 #…" at bounding box center [658, 412] width 424 height 685
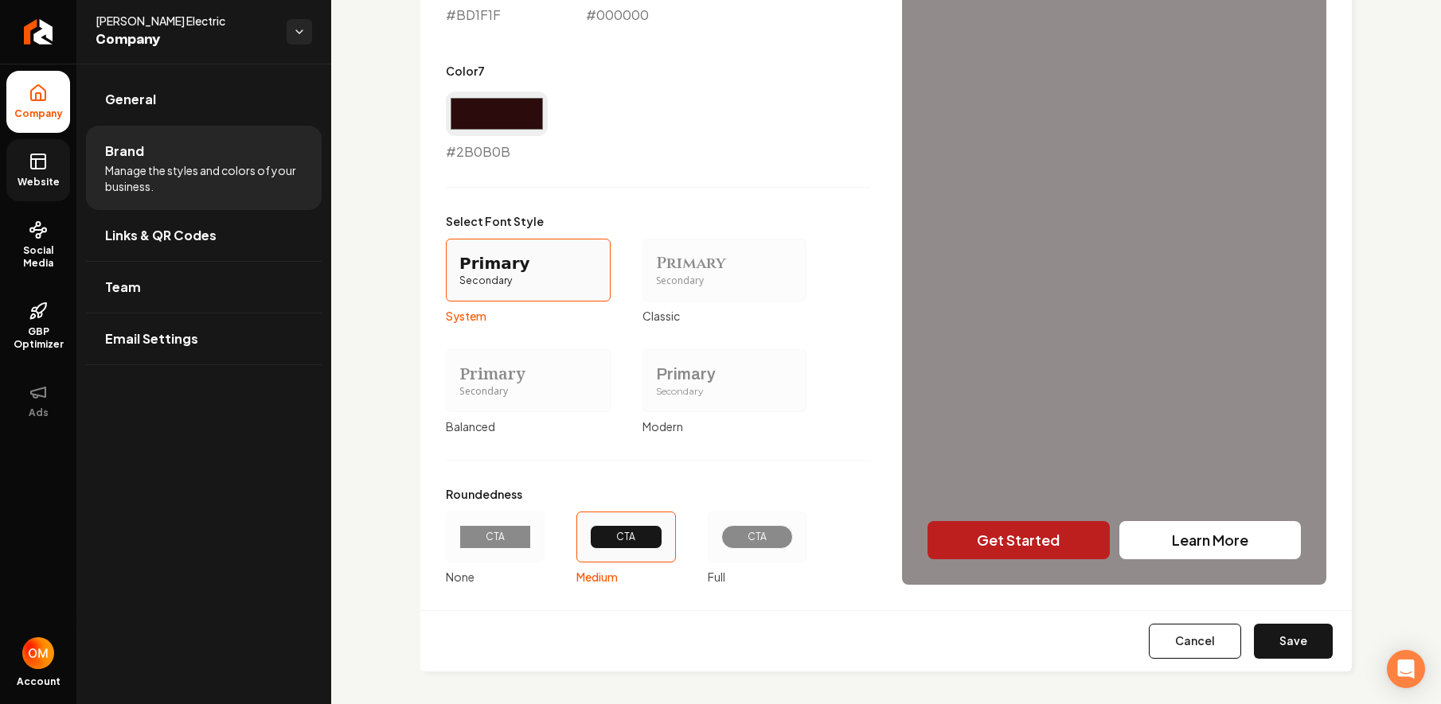
scroll to position [1334, 0]
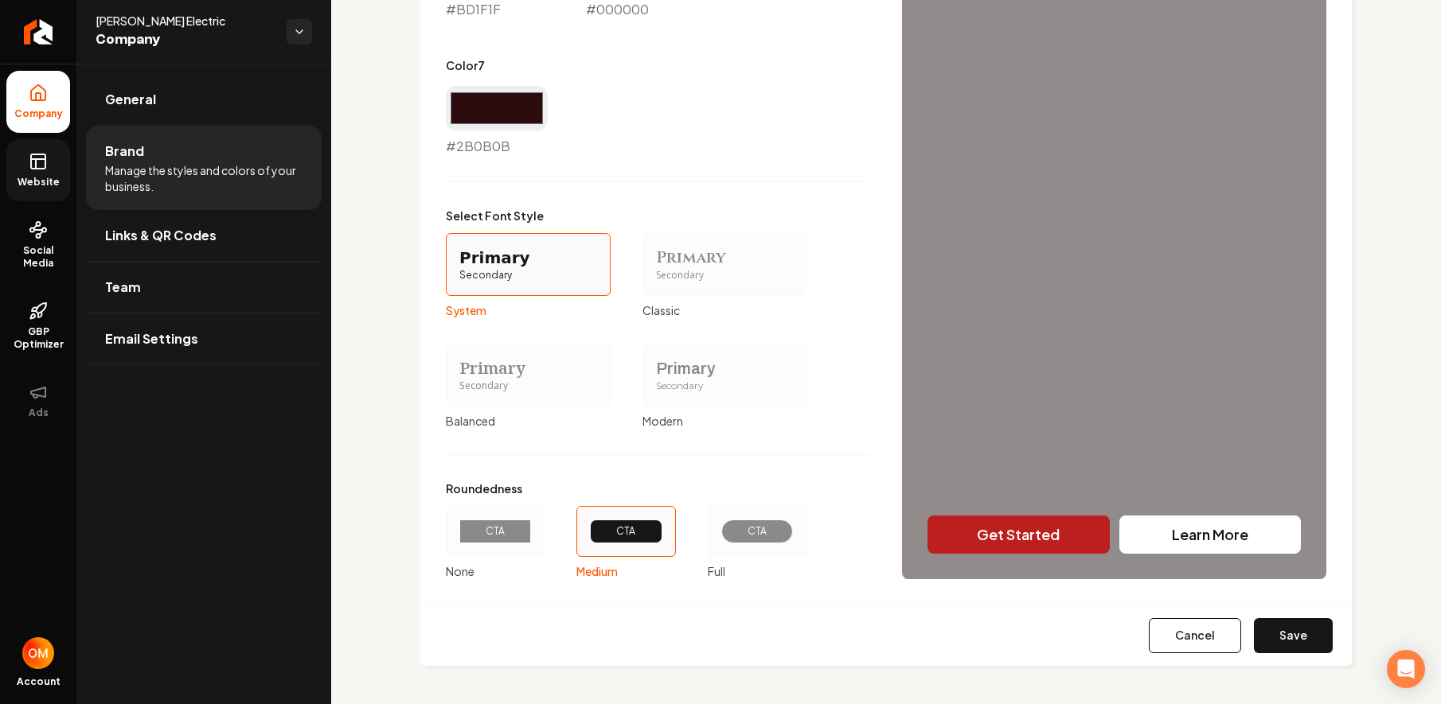
click at [744, 526] on div "CTA" at bounding box center [757, 531] width 45 height 13
click at [720, 526] on button "CTA Full" at bounding box center [713, 531] width 13 height 13
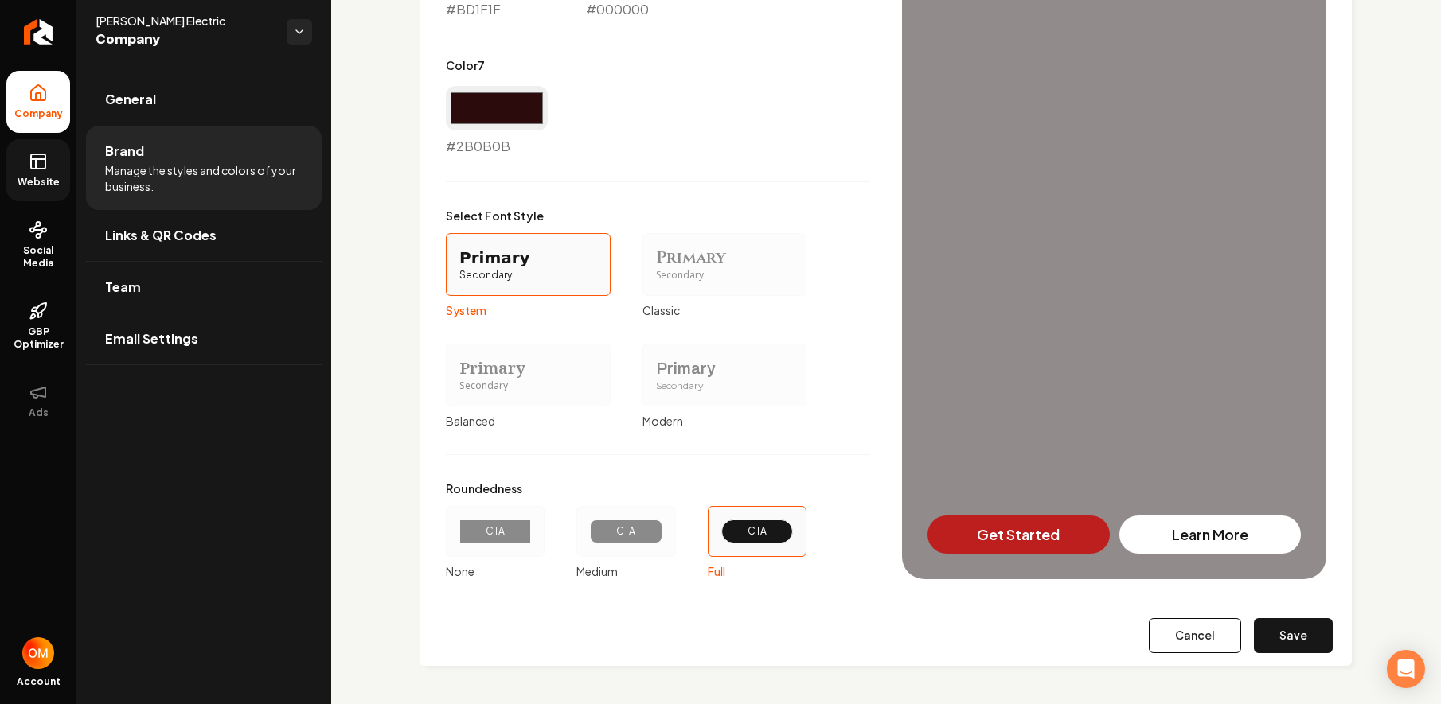
drag, startPoint x: 1272, startPoint y: 636, endPoint x: 1189, endPoint y: 581, distance: 99.4
click at [1271, 635] on button "Save" at bounding box center [1293, 636] width 79 height 35
type input "#f6f3f3"
type input "#ebe2e2"
type input "#dcd0d0"
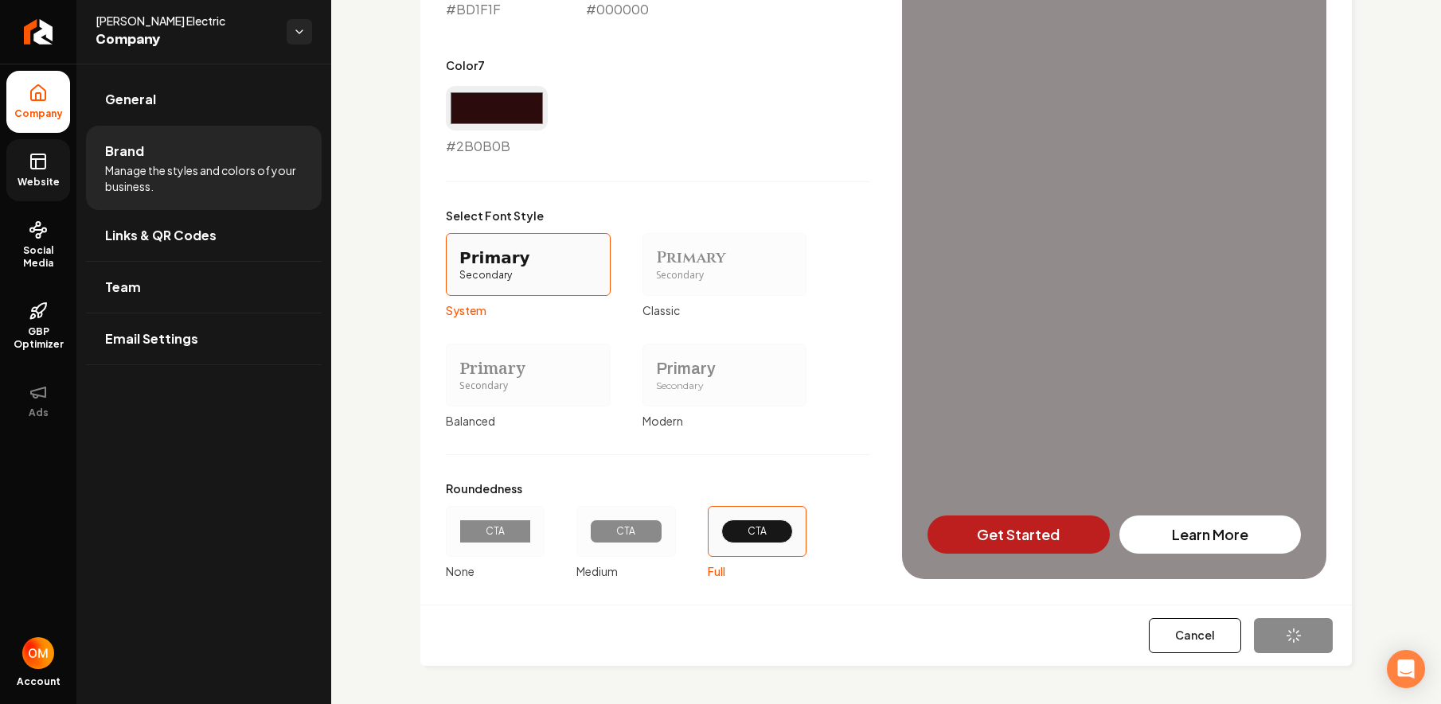
type input "#a48484"
type input "#bd1f1f"
type input "#2b0b0b"
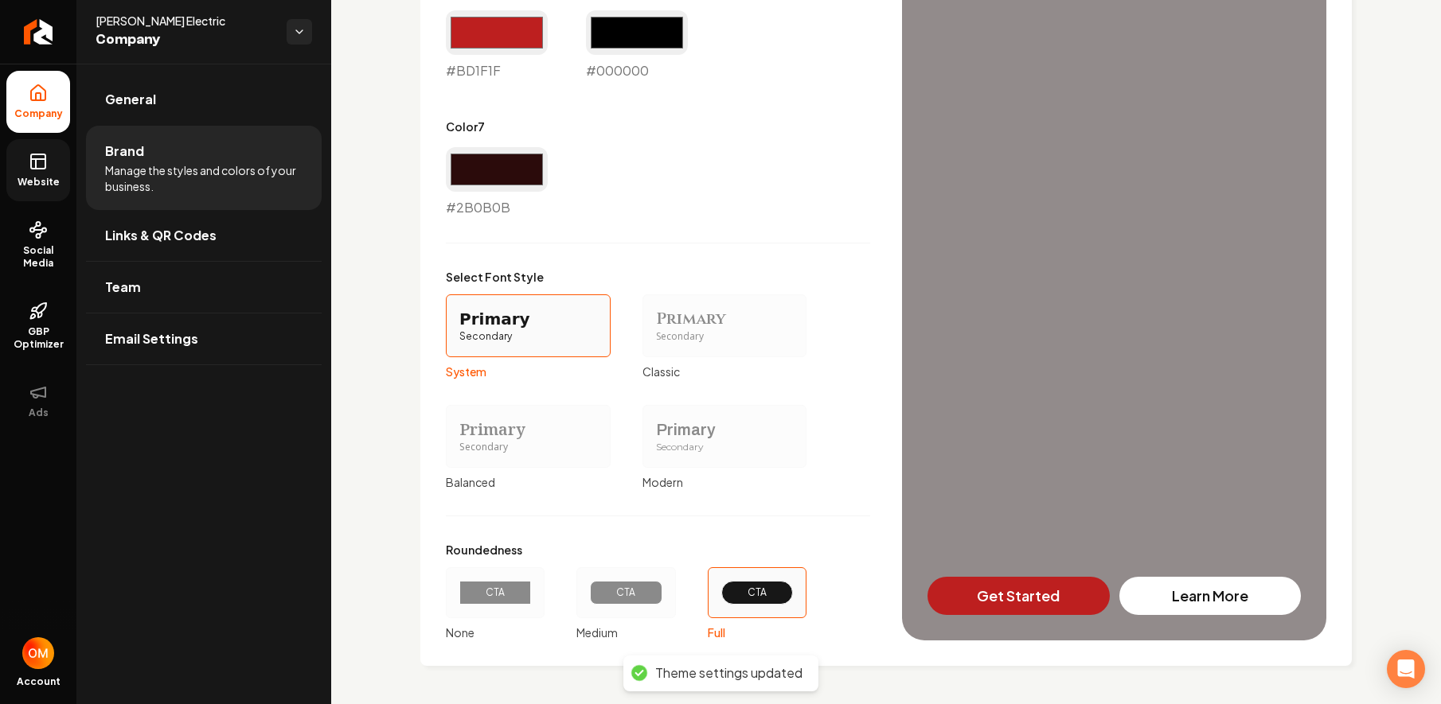
click at [53, 189] on link "Website" at bounding box center [38, 170] width 64 height 62
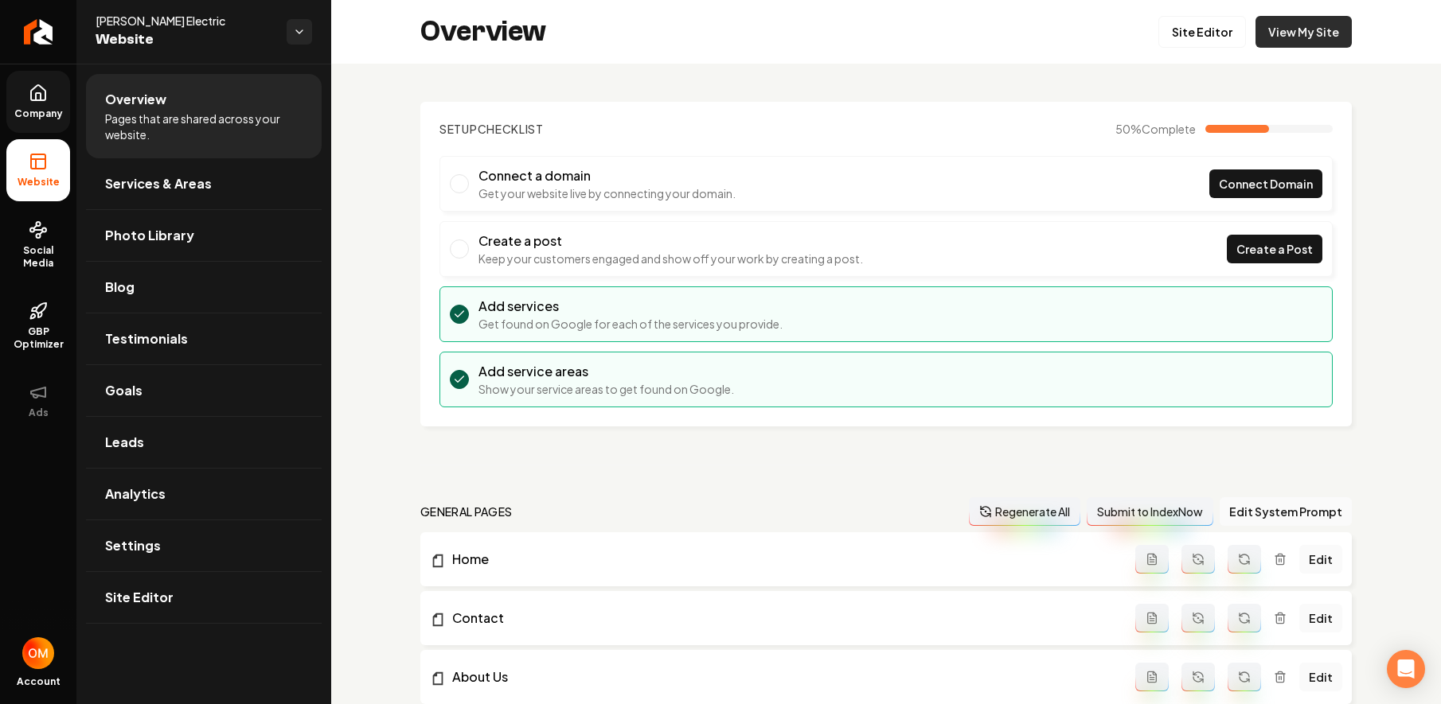
click at [1282, 29] on link "View My Site" at bounding box center [1303, 32] width 96 height 32
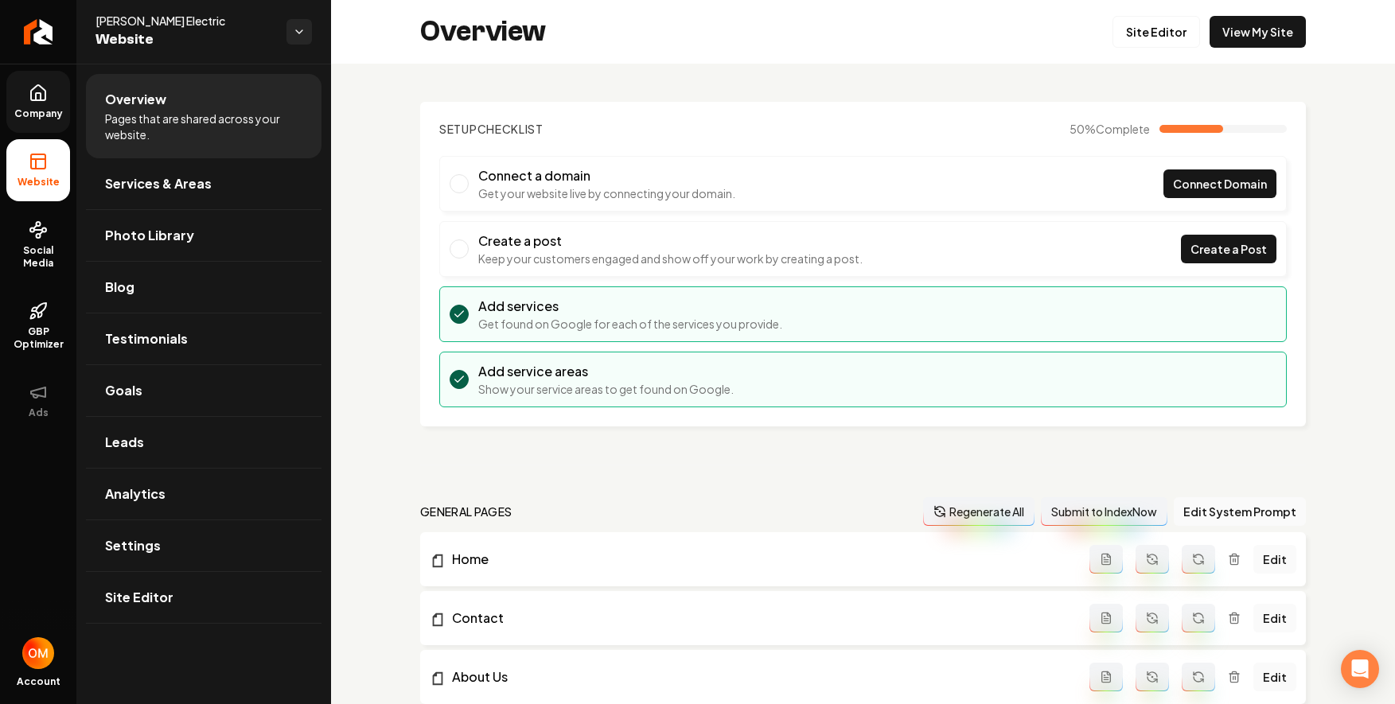
click at [31, 159] on icon at bounding box center [38, 159] width 14 height 0
click at [24, 104] on link "Company" at bounding box center [38, 102] width 64 height 62
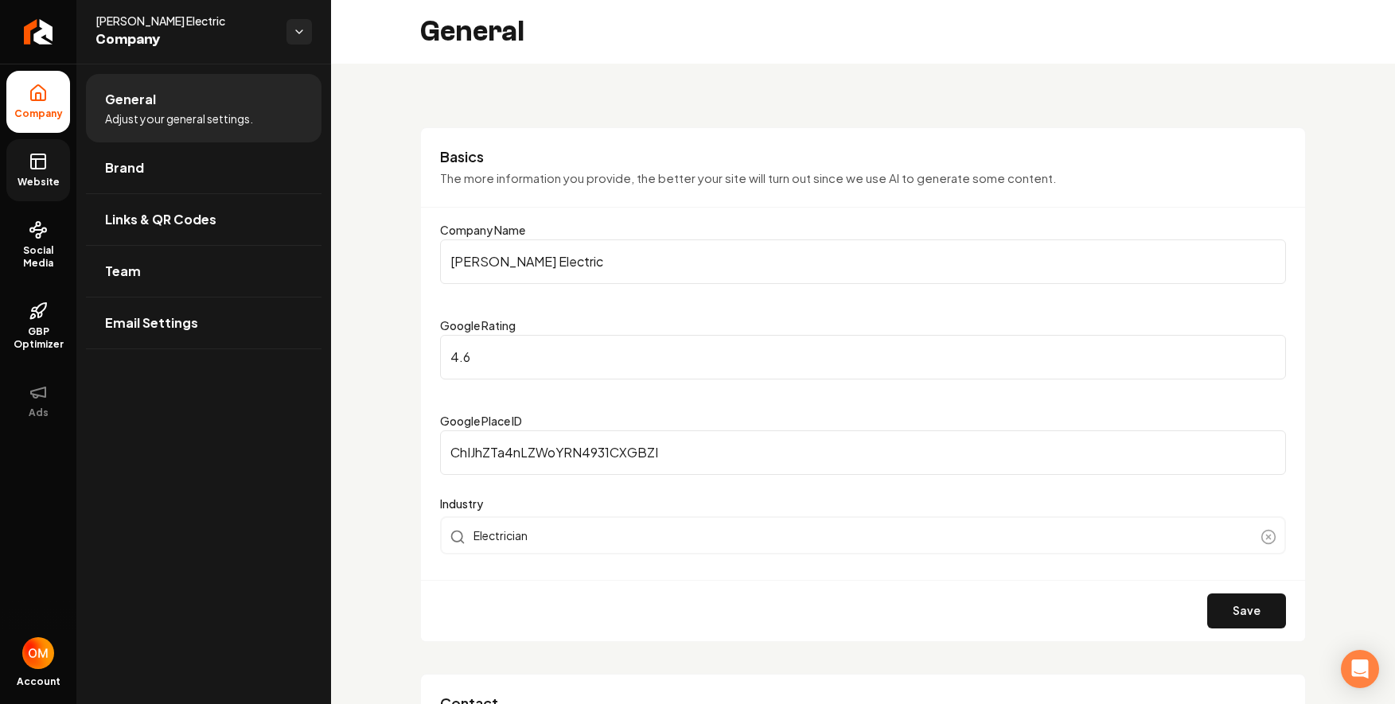
click at [36, 163] on icon at bounding box center [36, 164] width 0 height 10
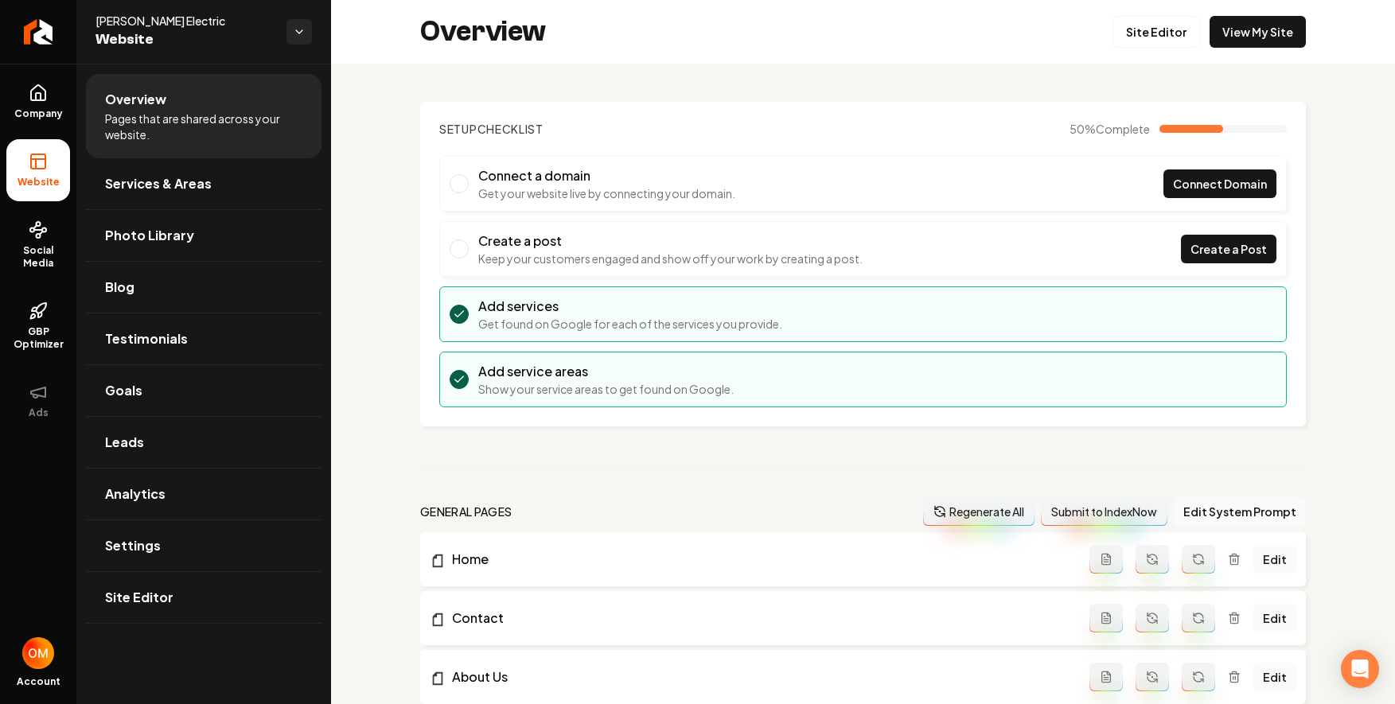
click at [1143, 9] on div "Overview Site Editor View My Site" at bounding box center [863, 32] width 1064 height 64
click at [1142, 18] on link "Site Editor" at bounding box center [1157, 32] width 88 height 32
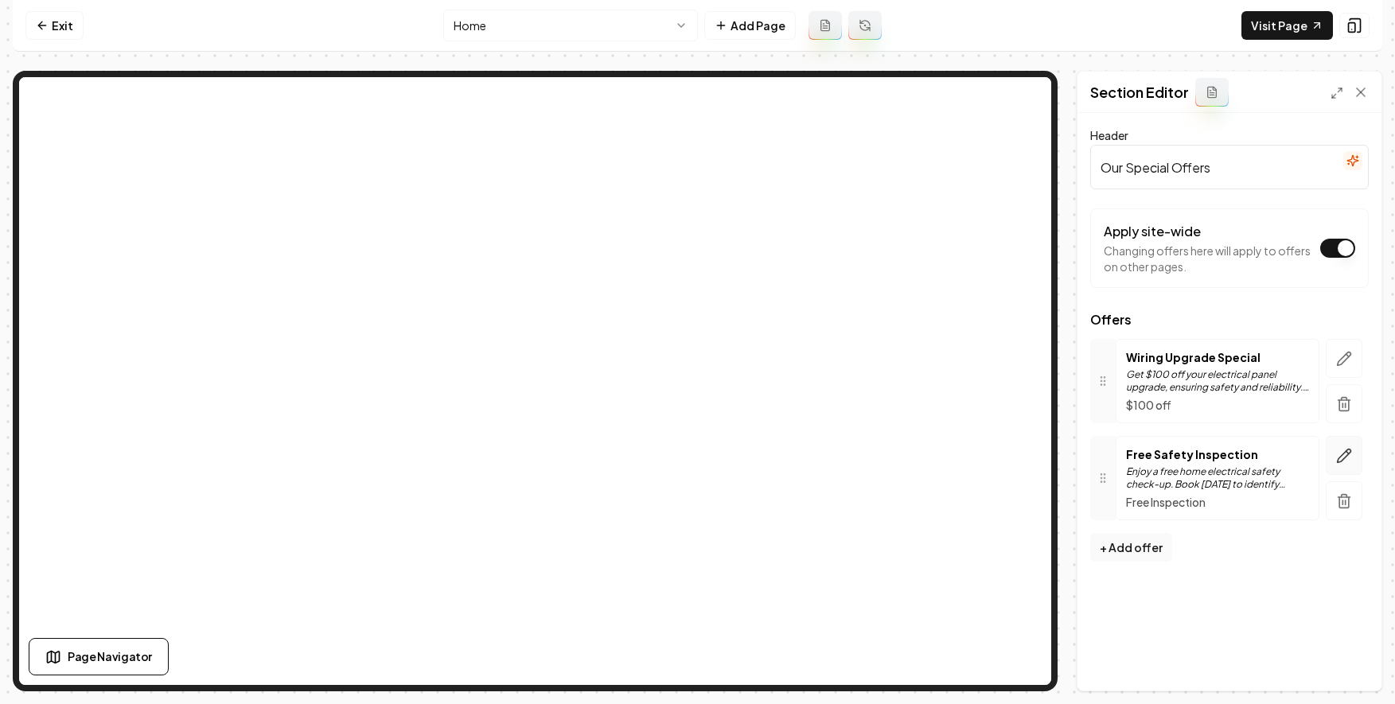
click at [1342, 448] on icon "button" at bounding box center [1345, 456] width 16 height 16
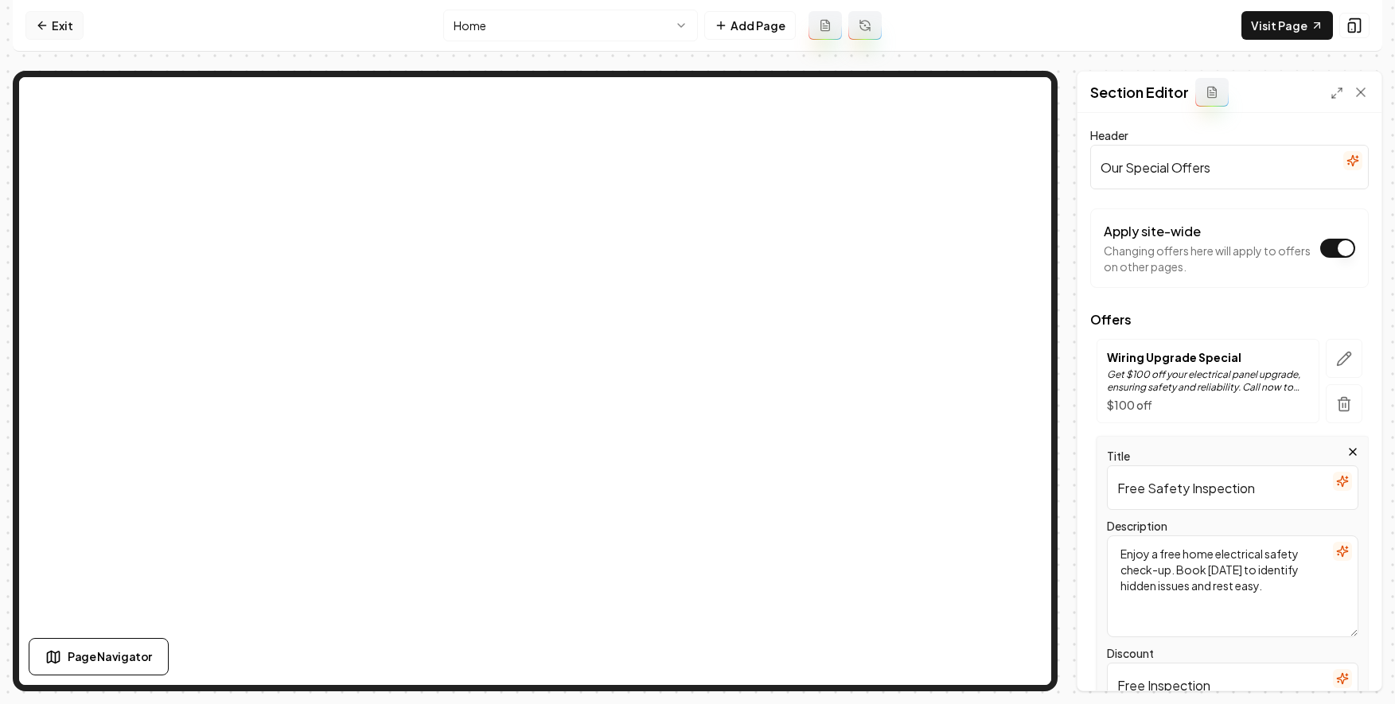
click at [63, 25] on link "Exit" at bounding box center [54, 25] width 58 height 29
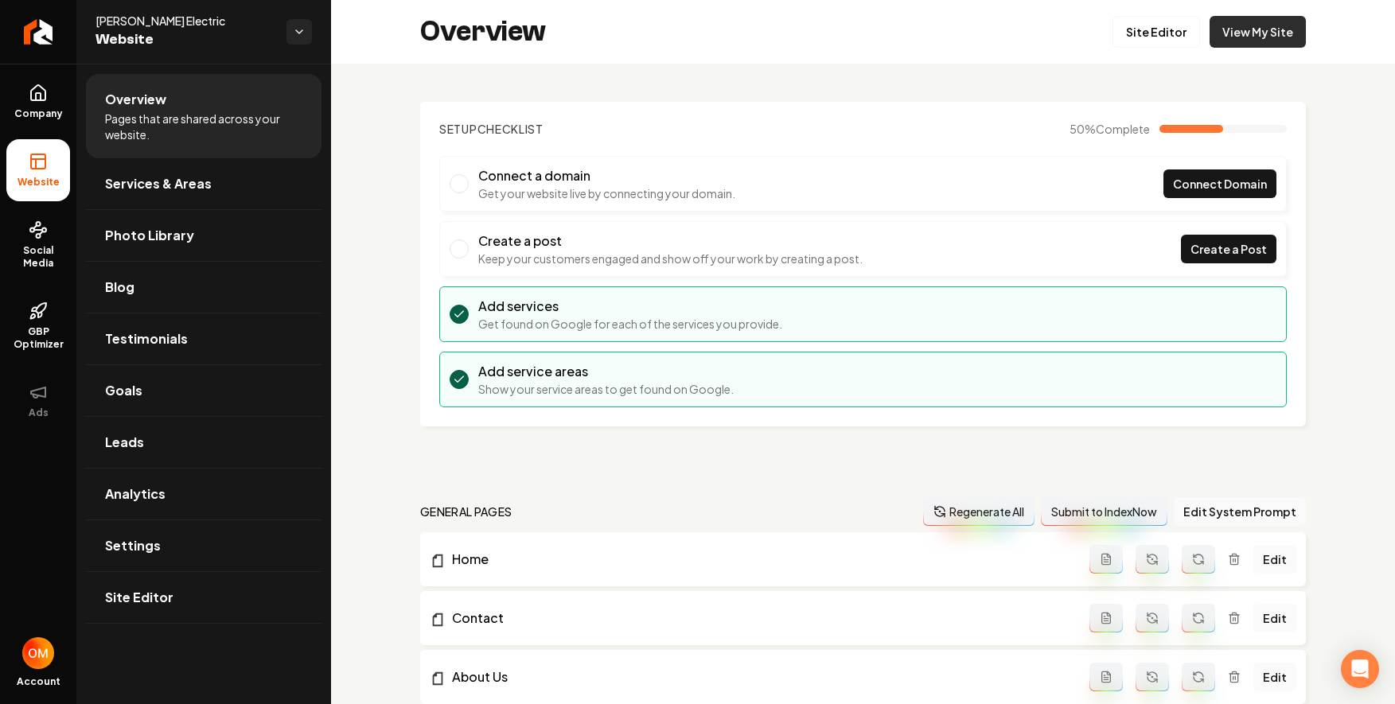
click at [1250, 33] on link "View My Site" at bounding box center [1258, 32] width 96 height 32
